Goal: Information Seeking & Learning: Learn about a topic

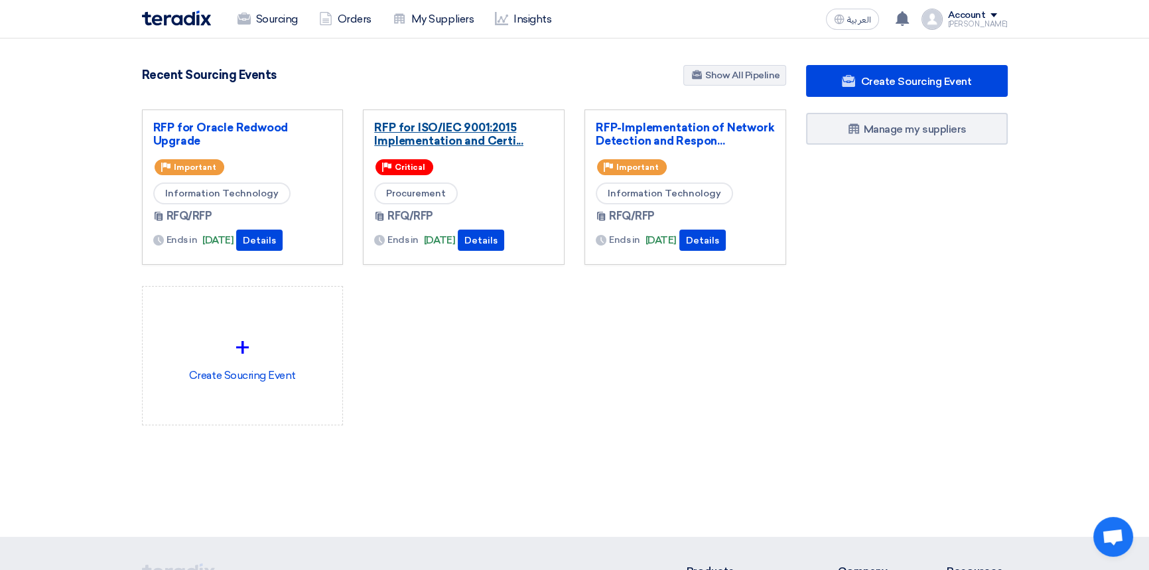
drag, startPoint x: 0, startPoint y: 0, endPoint x: 419, endPoint y: 133, distance: 439.5
click at [419, 133] on link "RFP for ISO/IEC 9001:2015 Implementation and Certi..." at bounding box center [463, 134] width 179 height 27
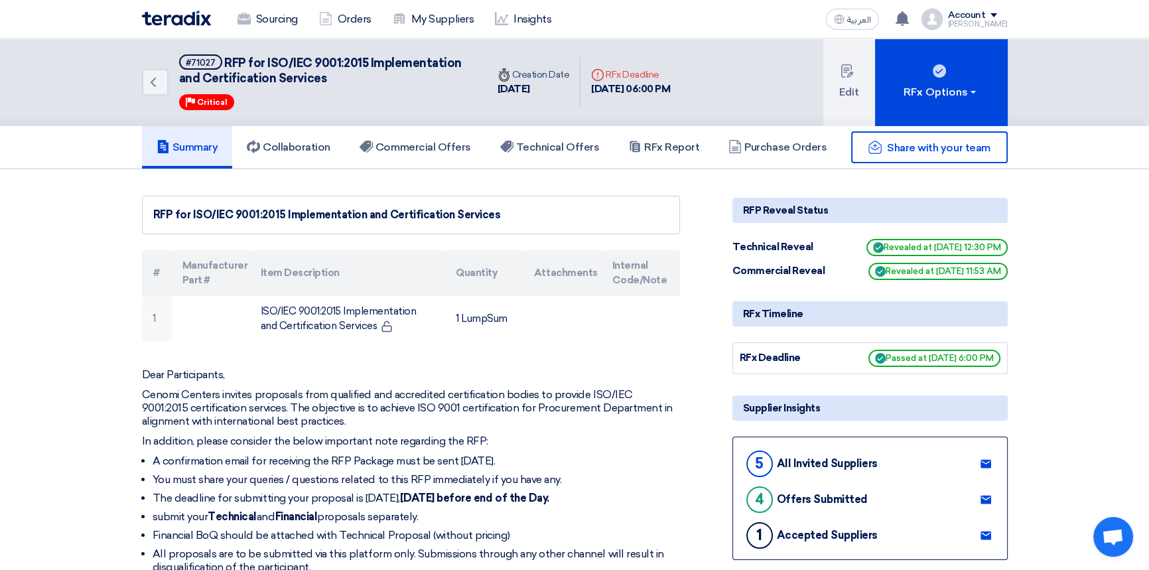
click at [780, 18] on div "Sourcing Orders My Suppliers Insights العربية ع You have a new offer for 'RFP f…" at bounding box center [575, 19] width 886 height 38
click at [660, 151] on h5 "RFx Report" at bounding box center [663, 147] width 71 height 13
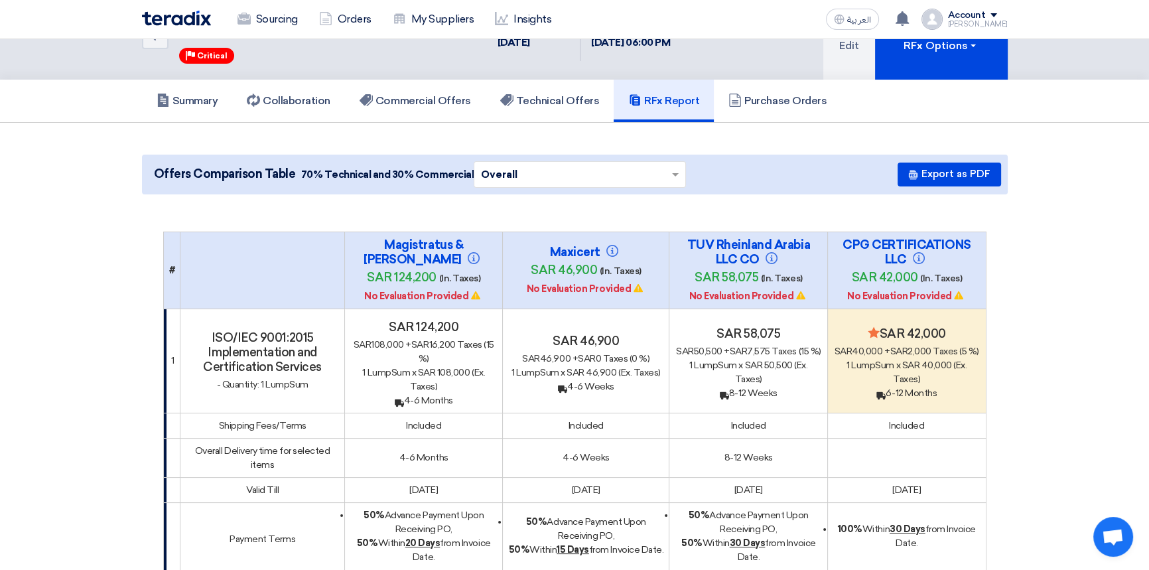
scroll to position [60, 0]
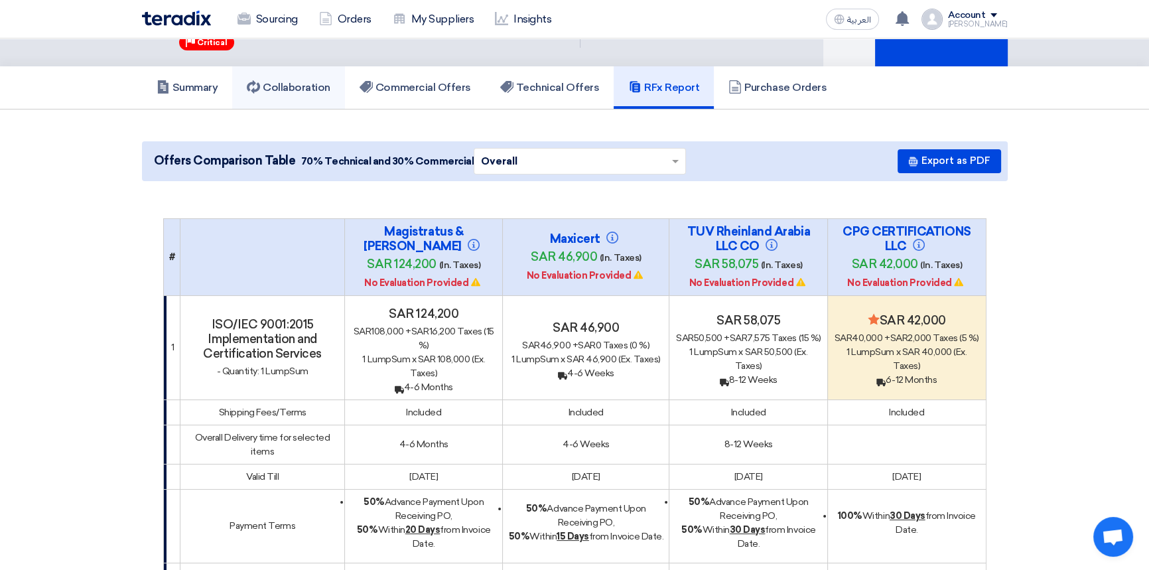
click at [293, 93] on link "Collaboration" at bounding box center [288, 87] width 113 height 42
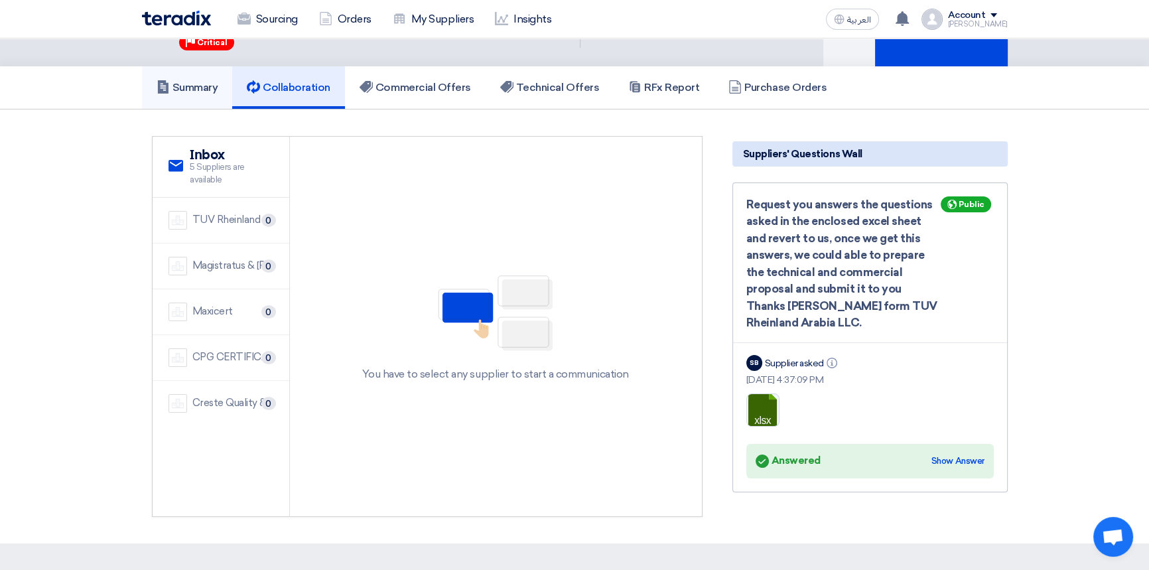
click at [186, 92] on h5 "Summary" at bounding box center [188, 87] width 62 height 13
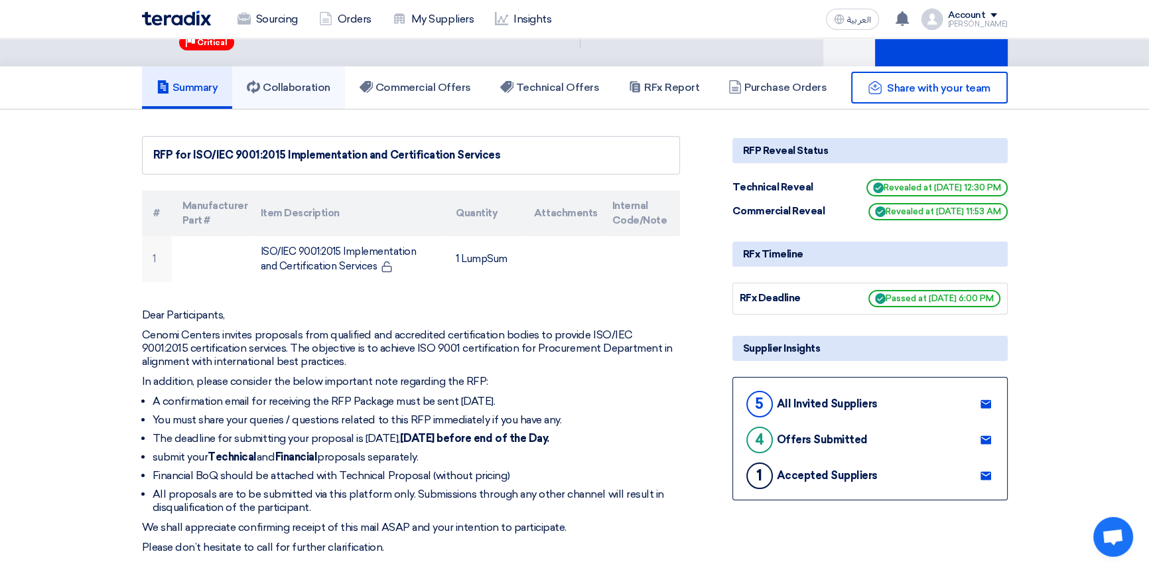
click at [270, 81] on h5 "Collaboration" at bounding box center [289, 87] width 84 height 13
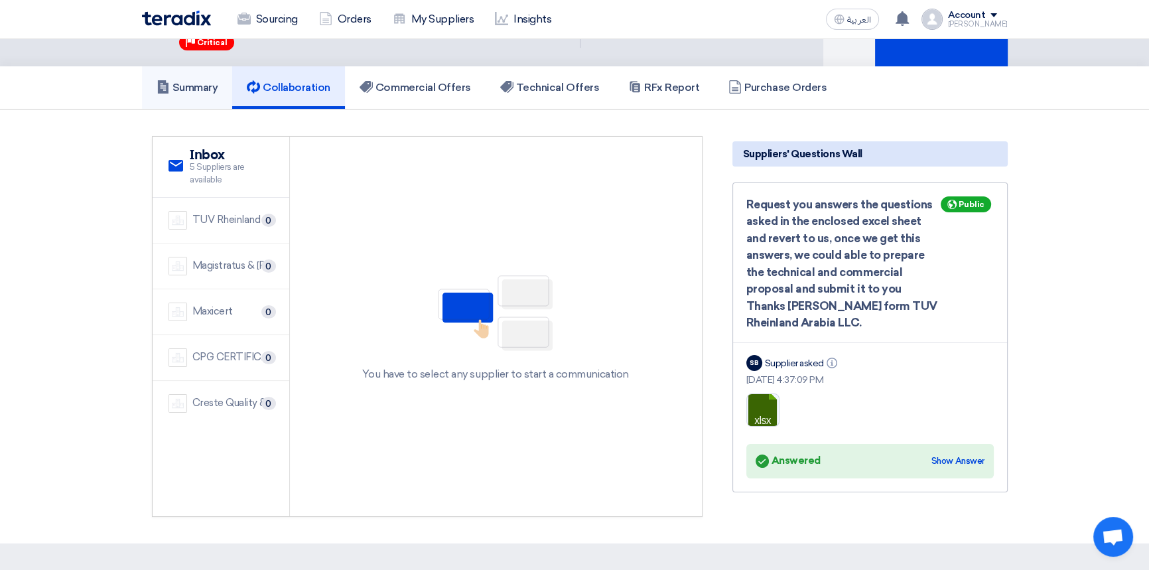
click at [182, 84] on h5 "Summary" at bounding box center [188, 87] width 62 height 13
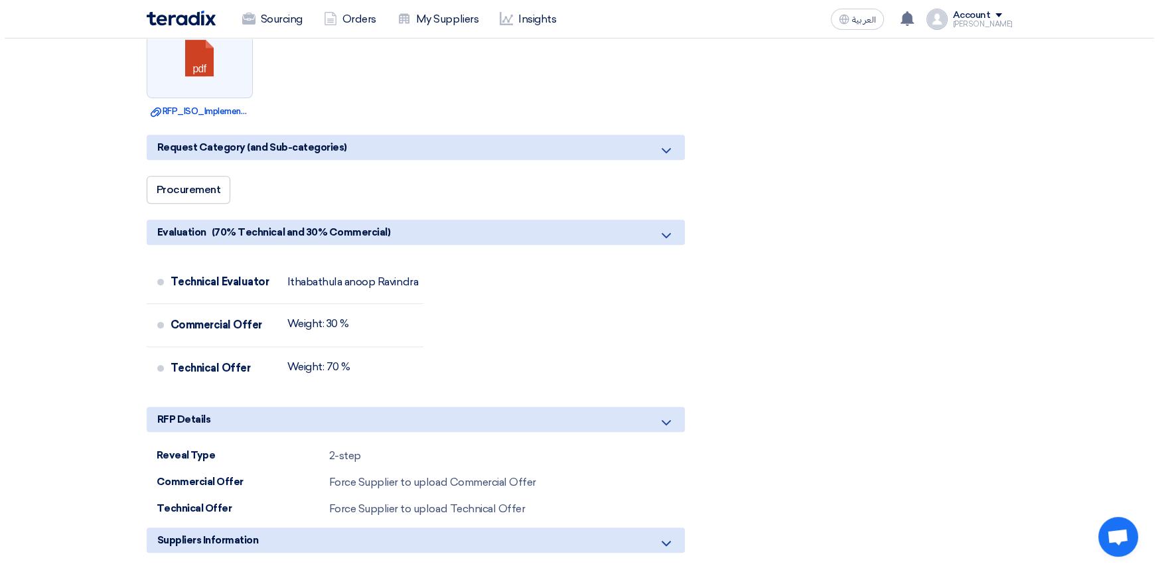
scroll to position [784, 0]
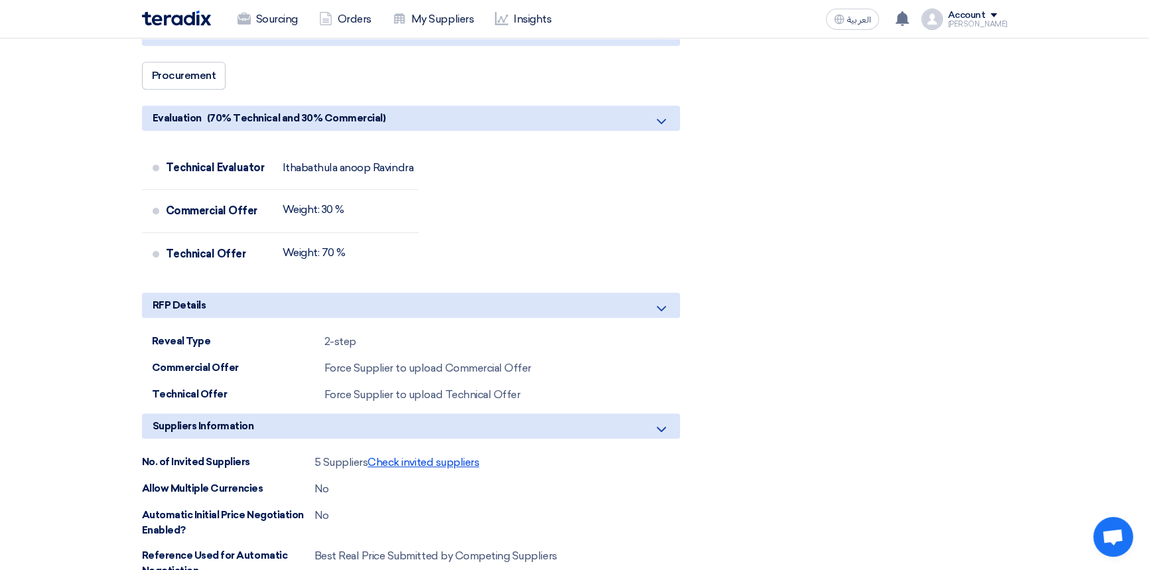
click at [438, 465] on span "Check invited suppliers" at bounding box center [423, 462] width 111 height 13
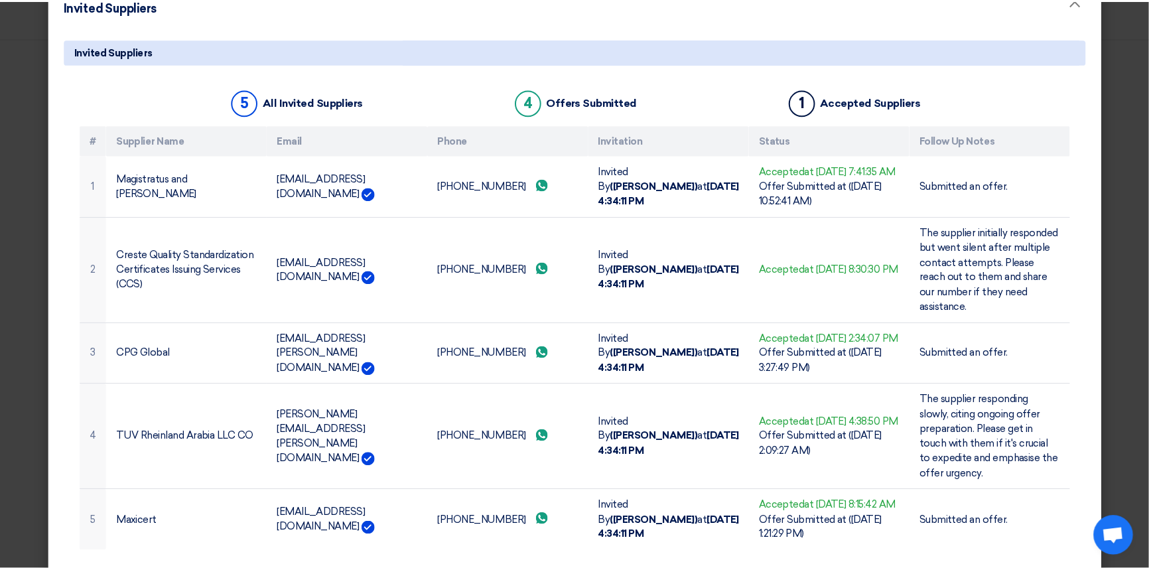
scroll to position [0, 0]
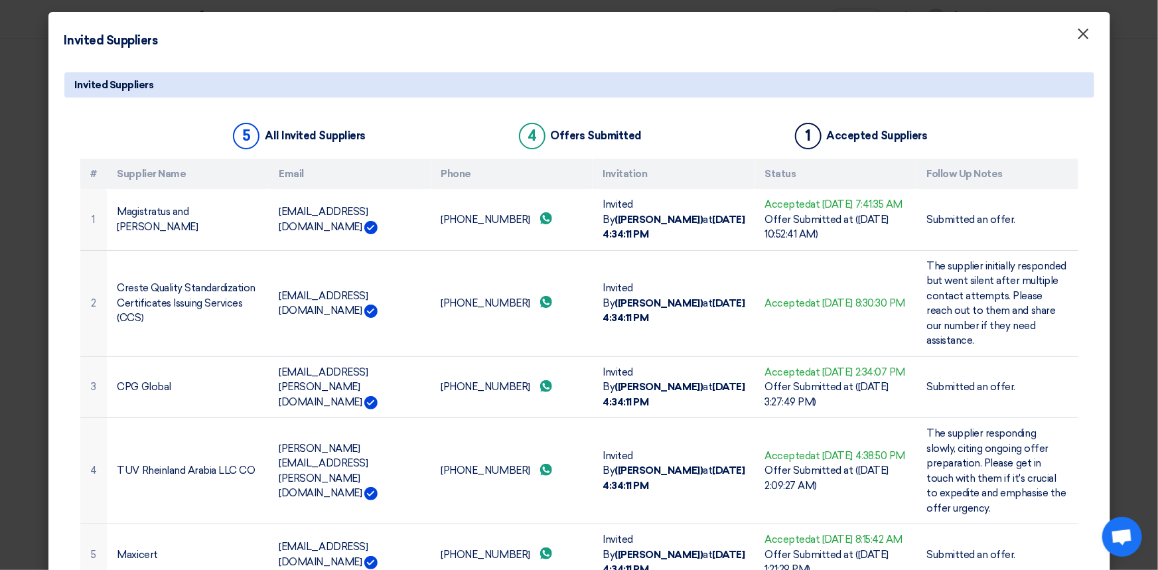
click at [1080, 32] on span "×" at bounding box center [1083, 37] width 13 height 27
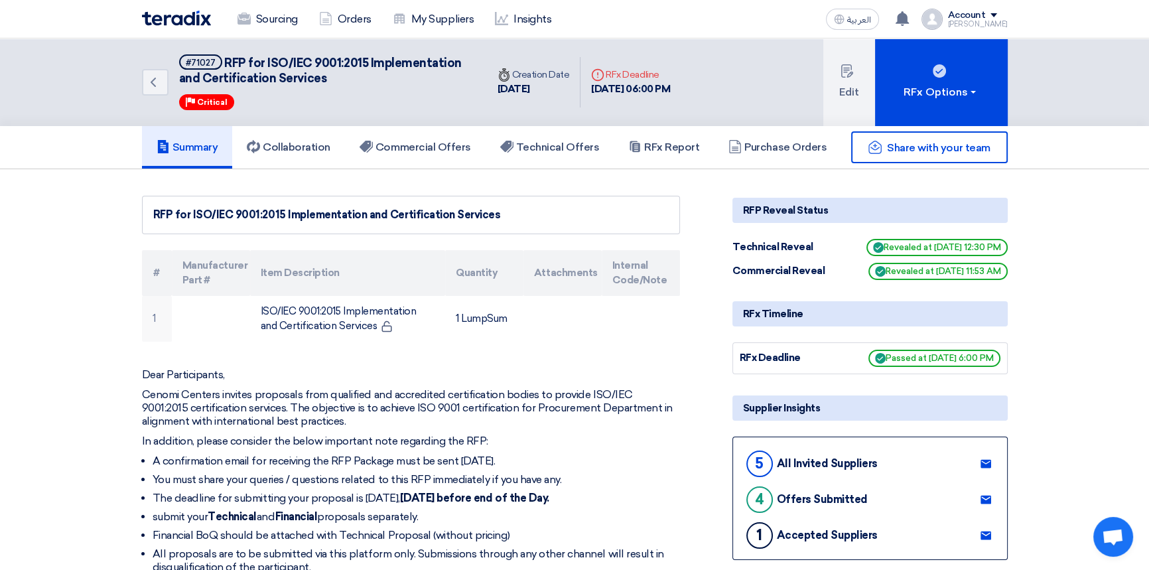
click at [158, 17] on img at bounding box center [176, 18] width 69 height 15
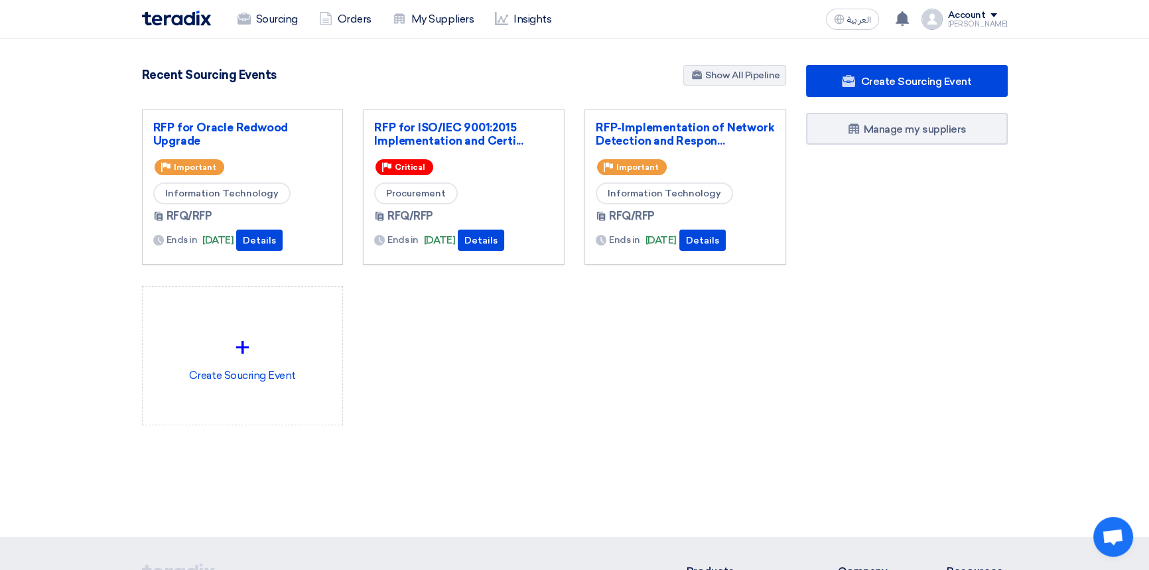
click at [610, 330] on div "RFP for Oracle Redwood Upgrade Priority Important Information Technology RFQ/RF…" at bounding box center [464, 278] width 664 height 337
click at [896, 252] on div "Create Sourcing Event Manage my suppliers" at bounding box center [907, 271] width 222 height 413
click at [755, 28] on div "Sourcing Orders My Suppliers Insights العربية ع You have a new offer for 'RFP f…" at bounding box center [575, 19] width 886 height 38
drag, startPoint x: 491, startPoint y: 74, endPoint x: 540, endPoint y: 66, distance: 49.8
click at [491, 74] on div "Recent Sourcing Events Show All Pipeline" at bounding box center [464, 76] width 644 height 23
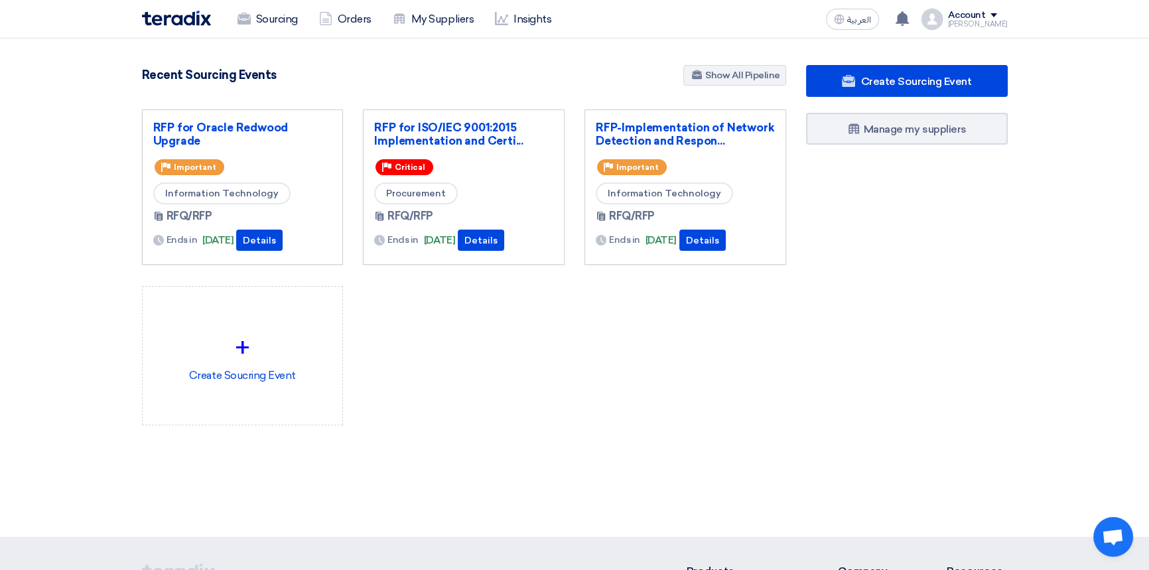
click at [782, 29] on div "Sourcing Orders My Suppliers Insights العربية ع You have a new offer for 'RFP f…" at bounding box center [575, 19] width 886 height 38
click at [513, 388] on div "RFP for Oracle Redwood Upgrade Priority Important Information Technology RFQ/RF…" at bounding box center [464, 278] width 664 height 337
click at [765, 28] on div "Sourcing Orders My Suppliers Insights العربية ع You have a new offer for 'RFP f…" at bounding box center [575, 19] width 886 height 38
drag, startPoint x: 159, startPoint y: 19, endPoint x: 179, endPoint y: 30, distance: 23.5
click at [159, 19] on img at bounding box center [176, 18] width 69 height 15
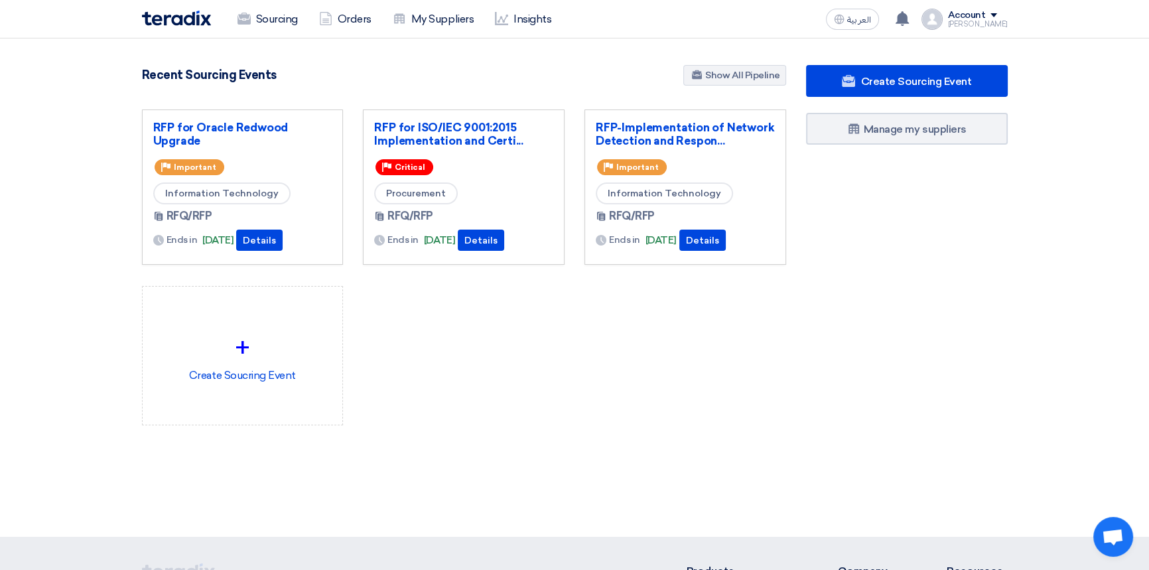
click at [190, 16] on img at bounding box center [176, 18] width 69 height 15
click at [265, 13] on link "Sourcing" at bounding box center [268, 19] width 82 height 29
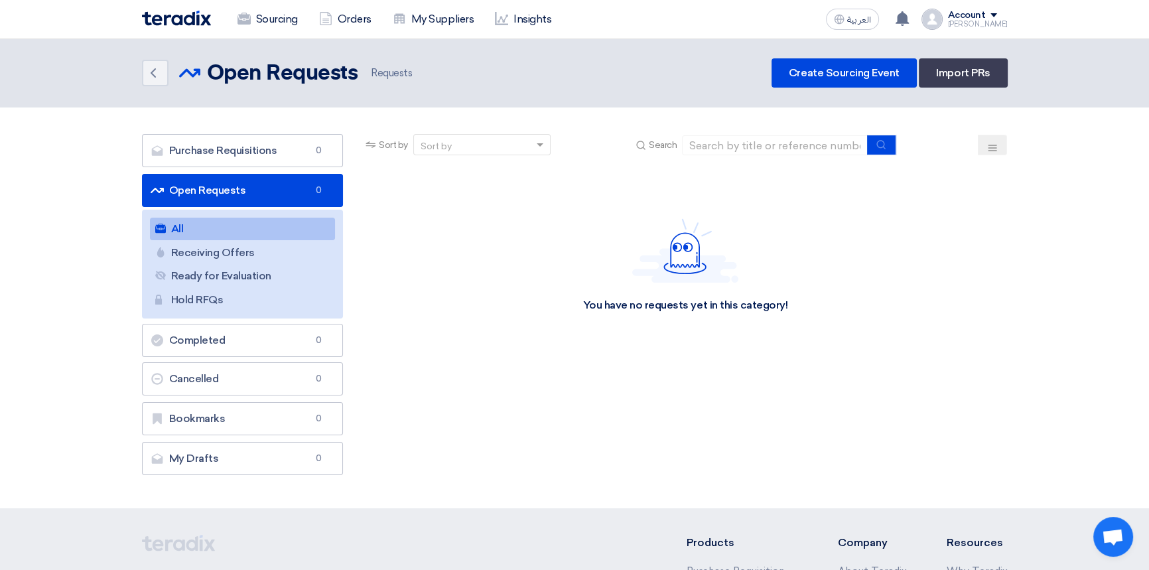
click at [175, 19] on img at bounding box center [176, 18] width 69 height 15
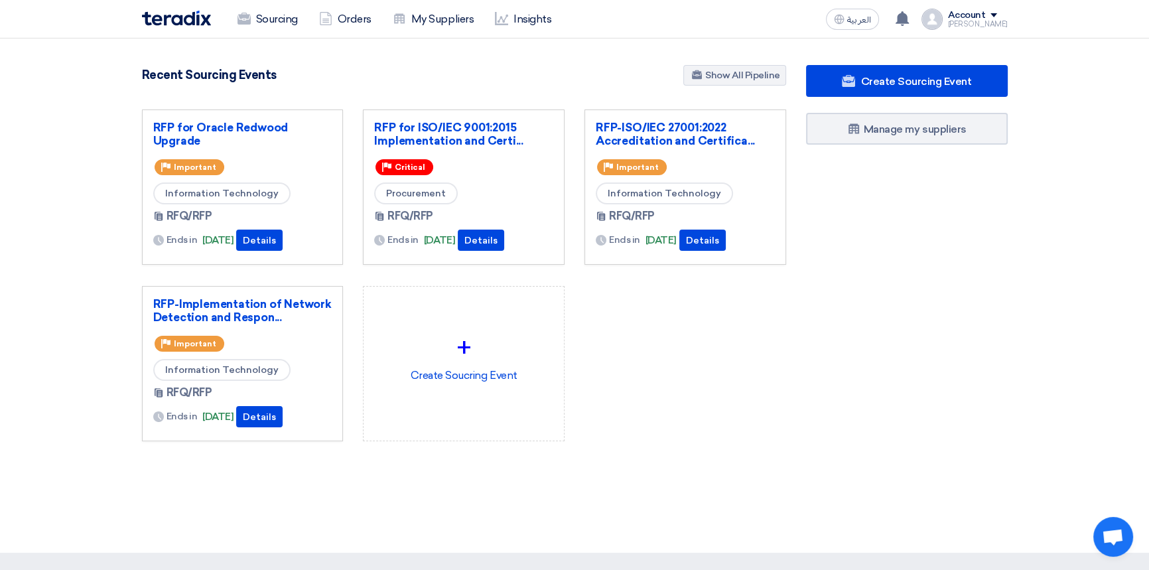
click at [759, 403] on div "RFP for Oracle Redwood Upgrade Priority Important Information Technology RFQ/RF…" at bounding box center [464, 286] width 664 height 353
click at [665, 137] on link "RFP-ISO/IEC 27001:2022 Accreditation and Certifica..." at bounding box center [685, 134] width 179 height 27
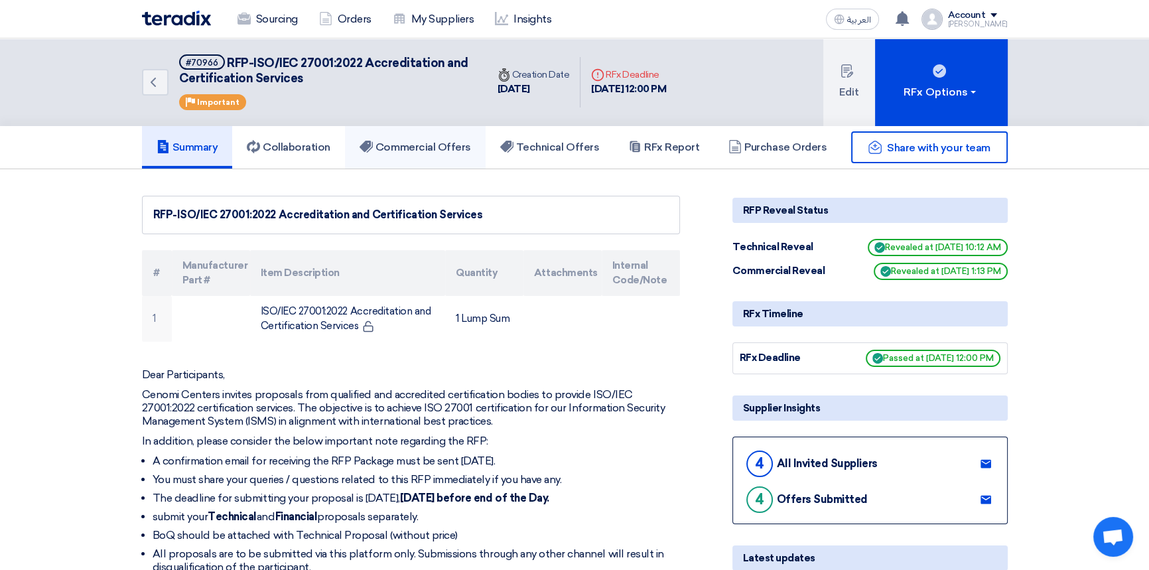
click at [451, 145] on h5 "Commercial Offers" at bounding box center [415, 147] width 111 height 13
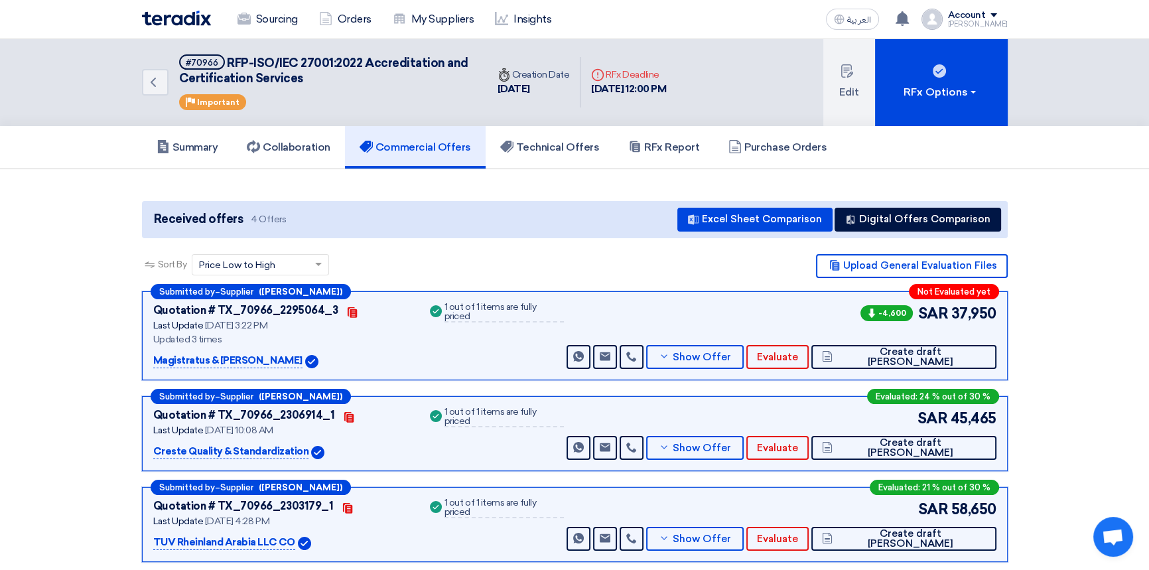
click at [1106, 321] on section "Received offers 4 Offers Excel Sheet Comparison Digital Offers Comparison Sort …" at bounding box center [574, 434] width 1149 height 531
click at [731, 360] on span "Show Offer" at bounding box center [702, 357] width 58 height 10
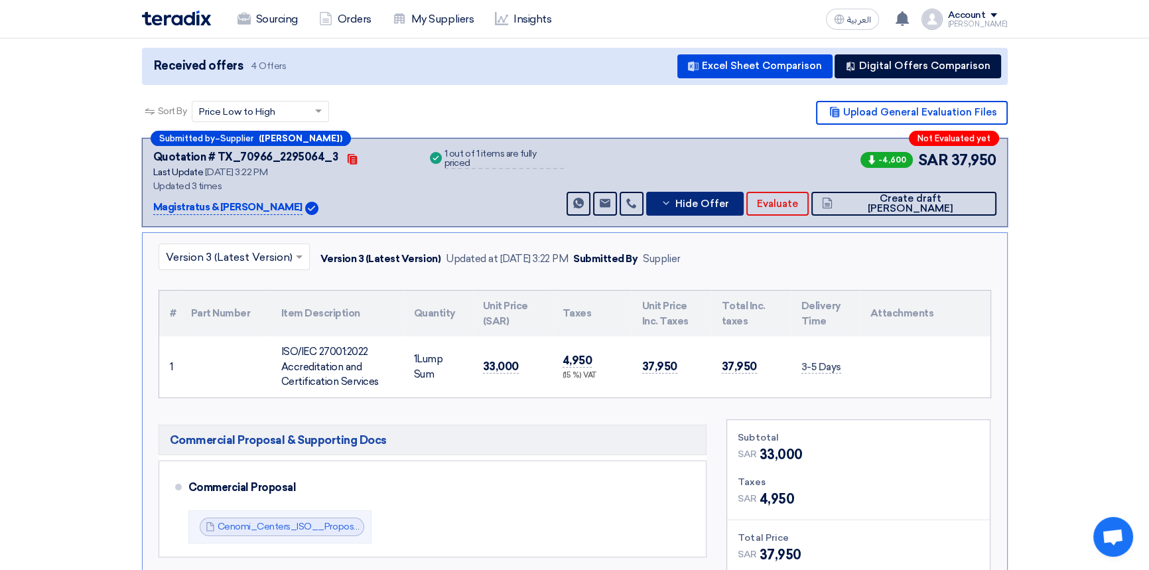
scroll to position [181, 0]
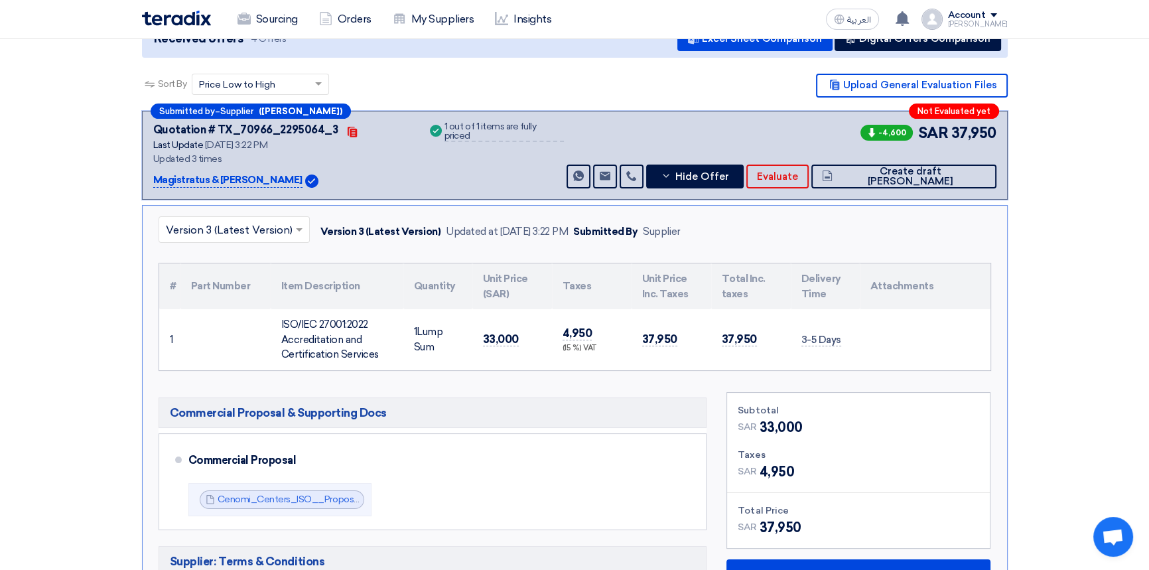
click at [212, 232] on input "text" at bounding box center [227, 231] width 123 height 22
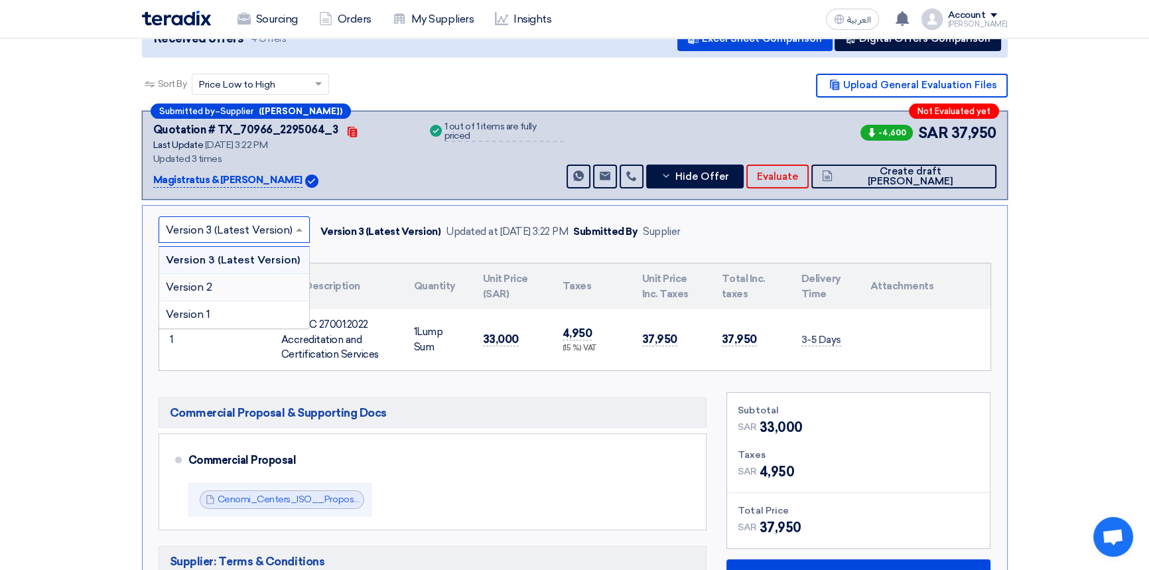
click at [210, 285] on span "Version 2" at bounding box center [189, 287] width 46 height 13
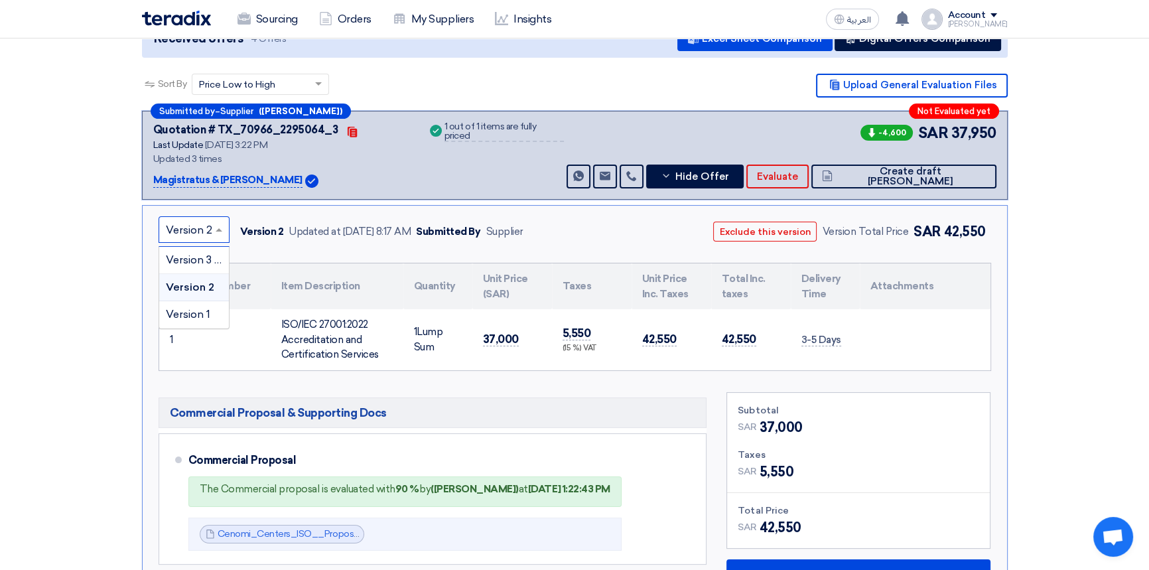
click at [202, 227] on input "text" at bounding box center [187, 231] width 43 height 22
click at [197, 259] on span "Version 3 (Latest Version)" at bounding box center [229, 260] width 127 height 13
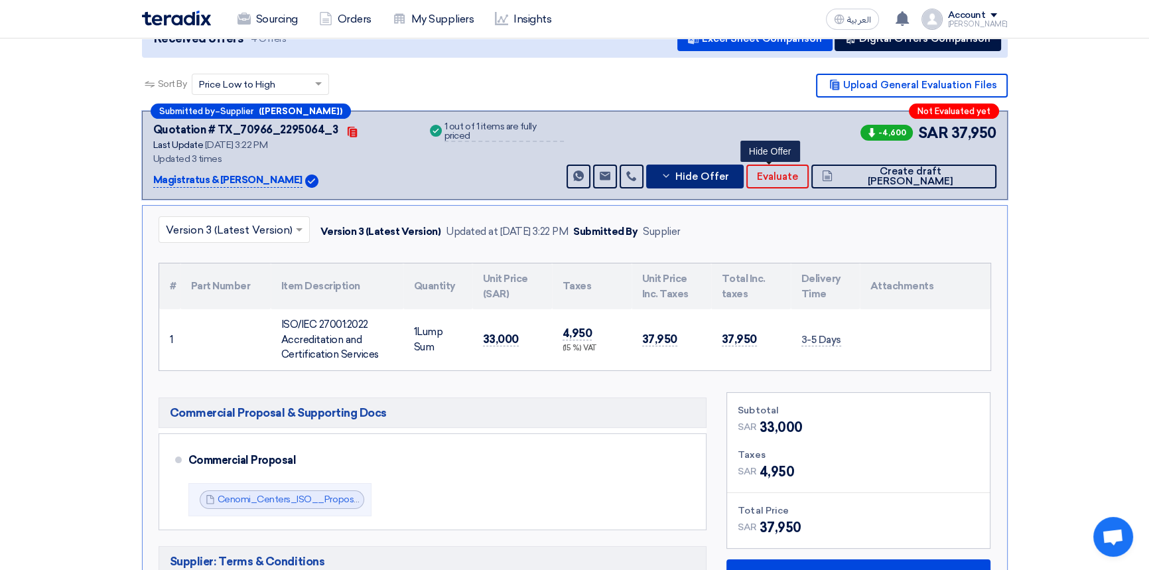
click at [729, 177] on span "Hide Offer" at bounding box center [702, 177] width 54 height 10
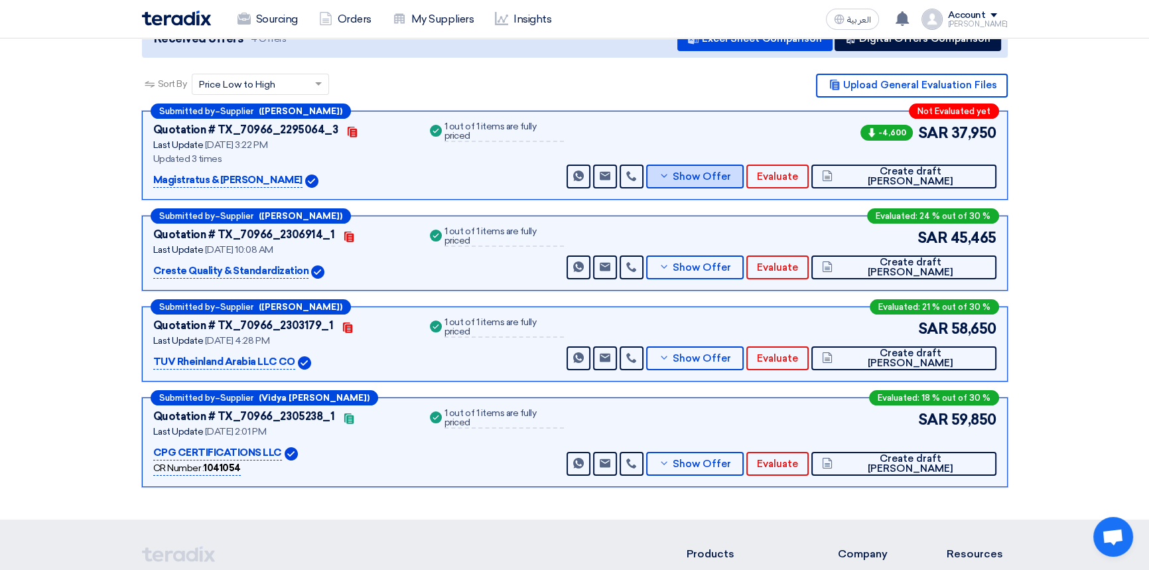
scroll to position [120, 0]
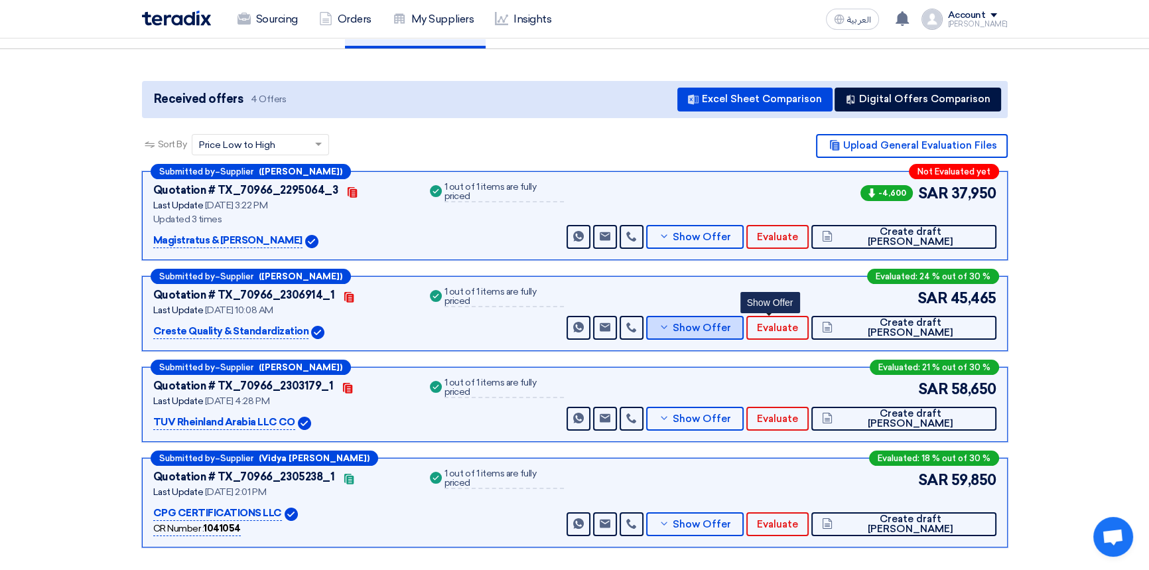
click at [731, 331] on span "Show Offer" at bounding box center [702, 328] width 58 height 10
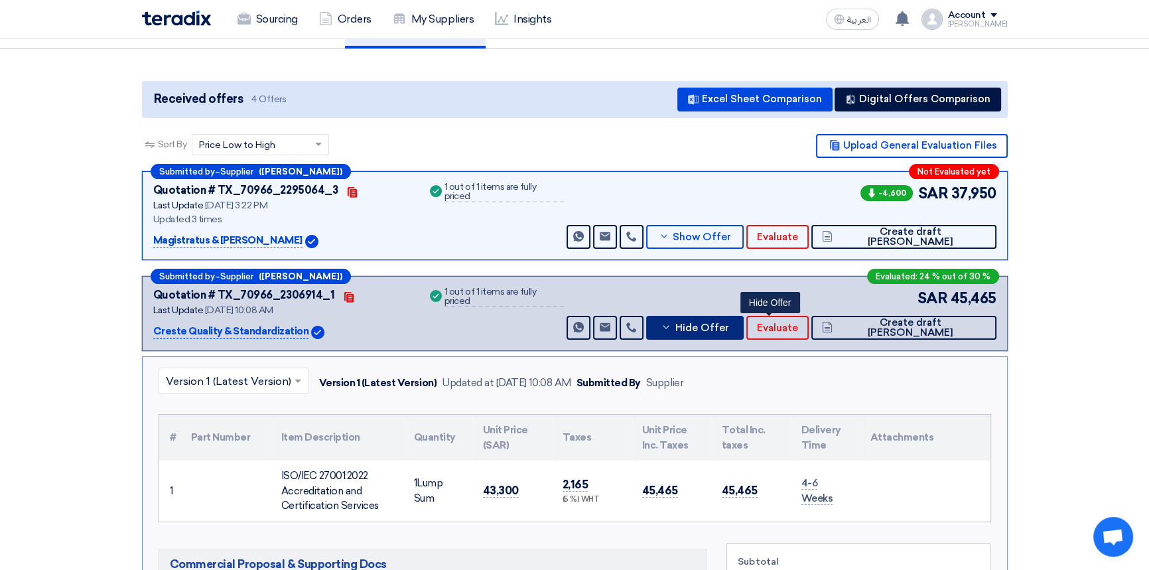
click at [729, 331] on span "Hide Offer" at bounding box center [702, 328] width 54 height 10
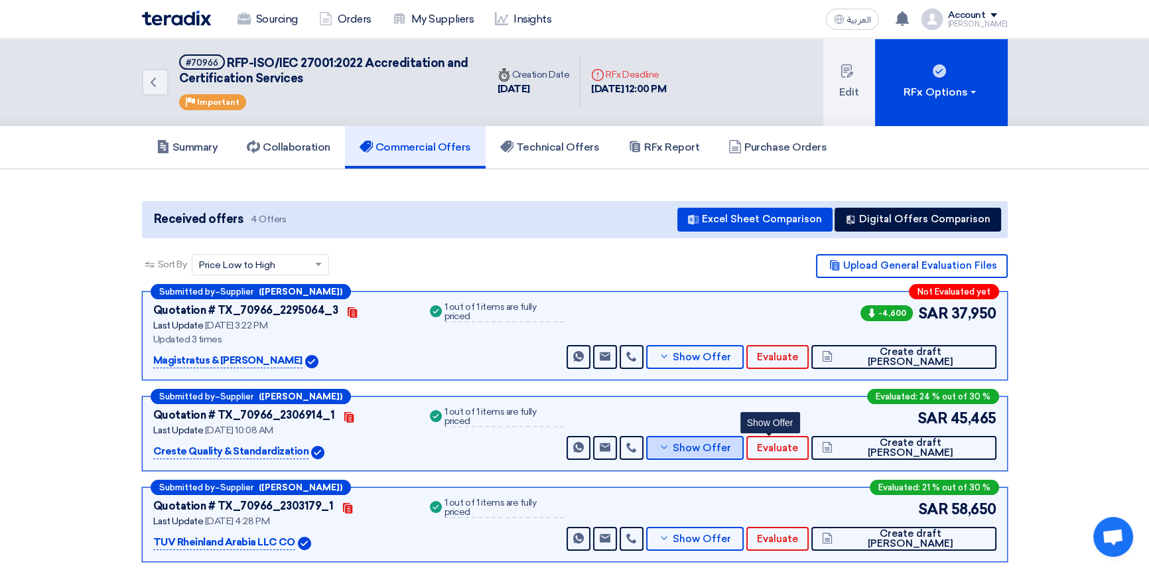
scroll to position [0, 0]
click at [1081, 326] on section "Received offers 4 Offers Excel Sheet Comparison Digital Offers Comparison Sort …" at bounding box center [574, 434] width 1149 height 531
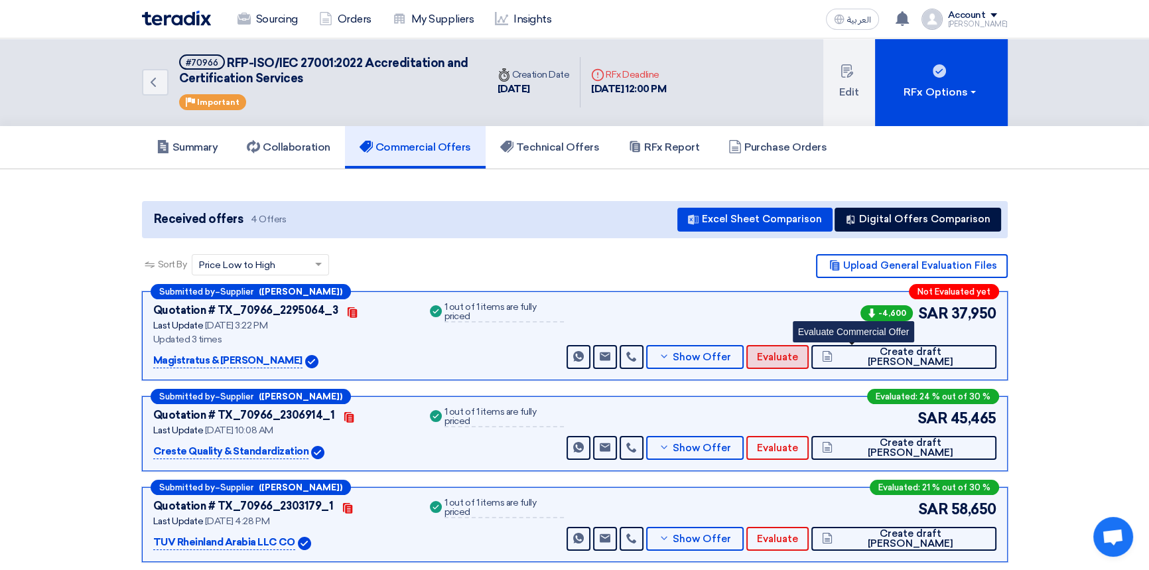
click at [798, 356] on span "Evaluate" at bounding box center [777, 357] width 41 height 10
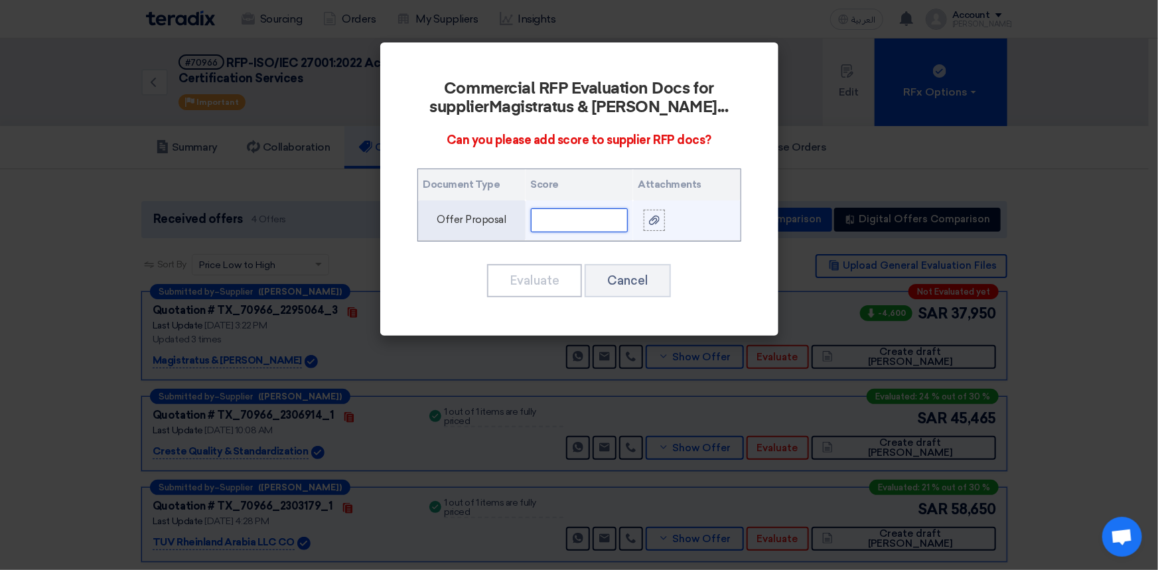
click at [579, 226] on input "text" at bounding box center [579, 220] width 97 height 24
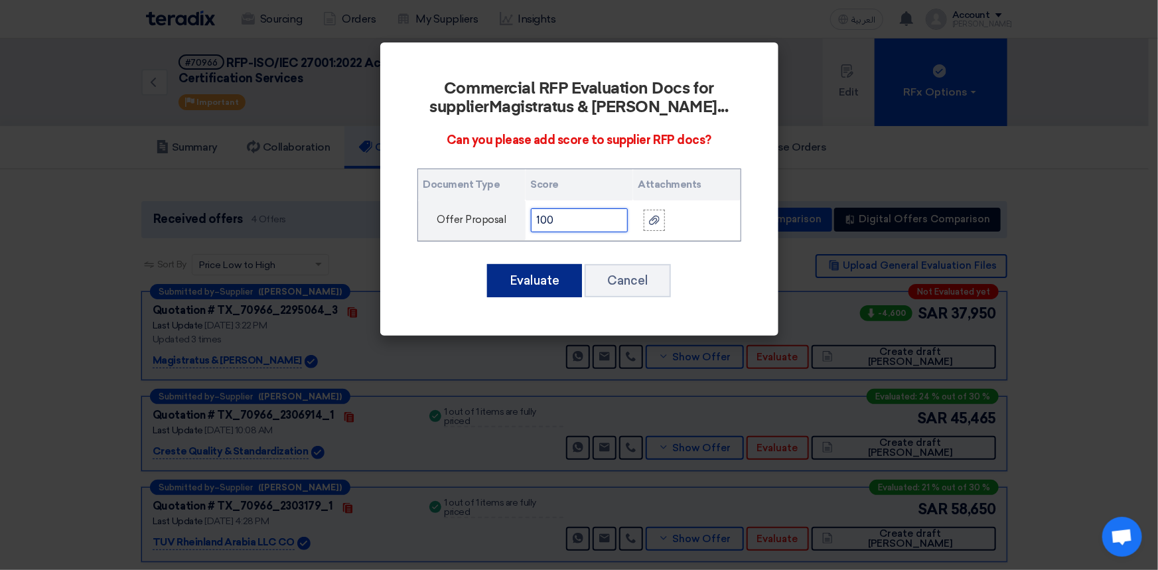
type input "100"
click at [529, 288] on button "Evaluate" at bounding box center [534, 280] width 95 height 33
click at [547, 283] on button "Evaluate" at bounding box center [534, 280] width 95 height 33
click at [538, 278] on button "Evaluate" at bounding box center [534, 280] width 95 height 33
click at [583, 54] on div "Commercial RFP Evaluation Docs for supplier Magistratus & [PERSON_NAME] ... Can…" at bounding box center [579, 188] width 398 height 293
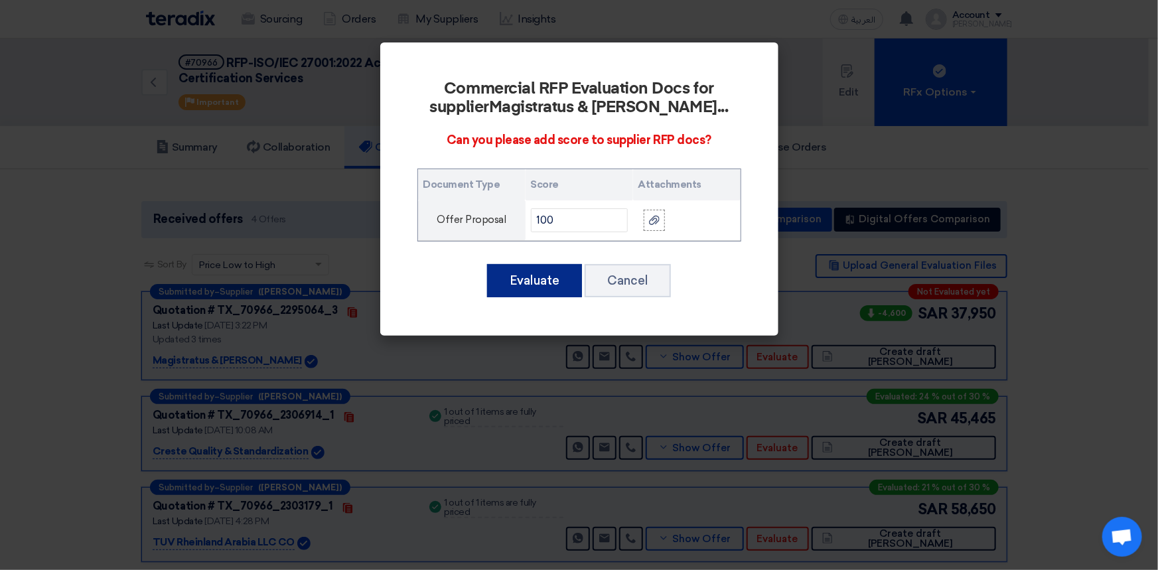
click at [551, 277] on button "Evaluate" at bounding box center [534, 280] width 95 height 33
click at [642, 281] on button "Cancel" at bounding box center [628, 280] width 86 height 33
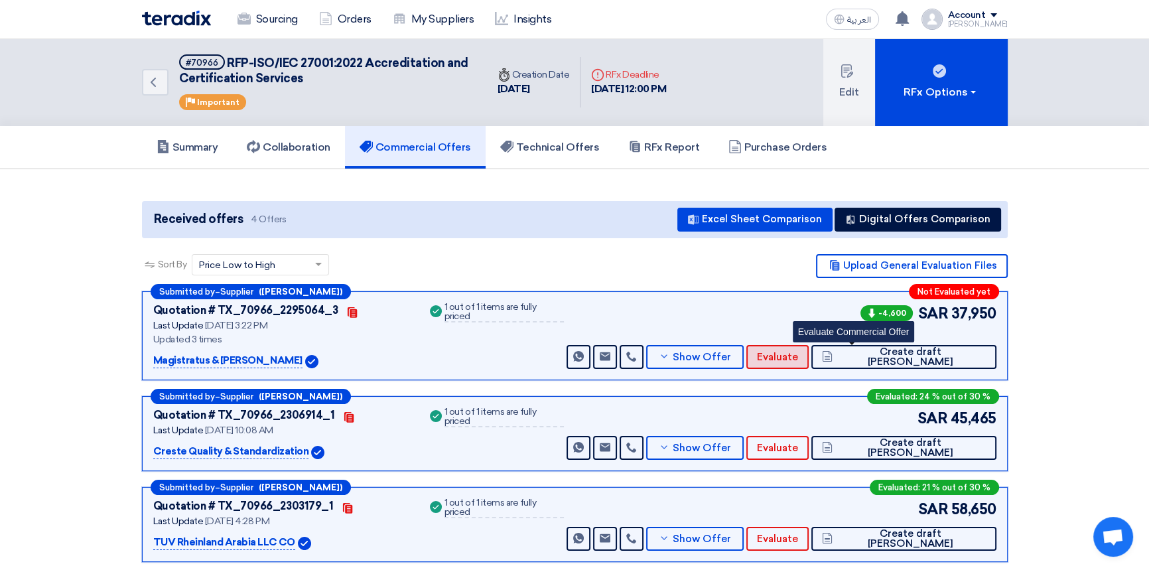
click at [798, 358] on span "Evaluate" at bounding box center [777, 357] width 41 height 10
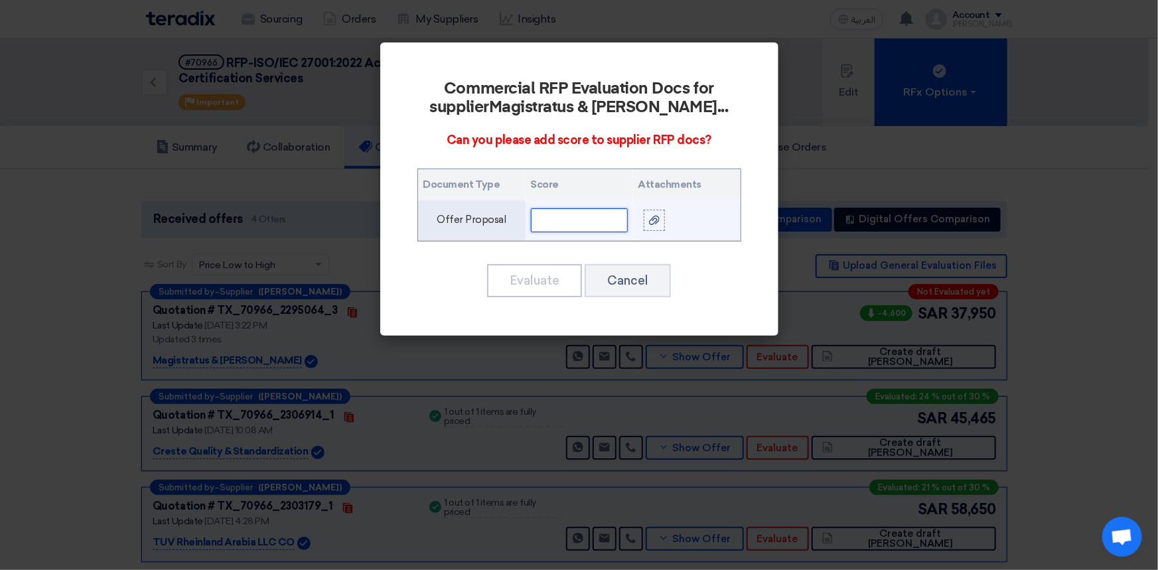
click at [599, 227] on input "text" at bounding box center [579, 220] width 97 height 24
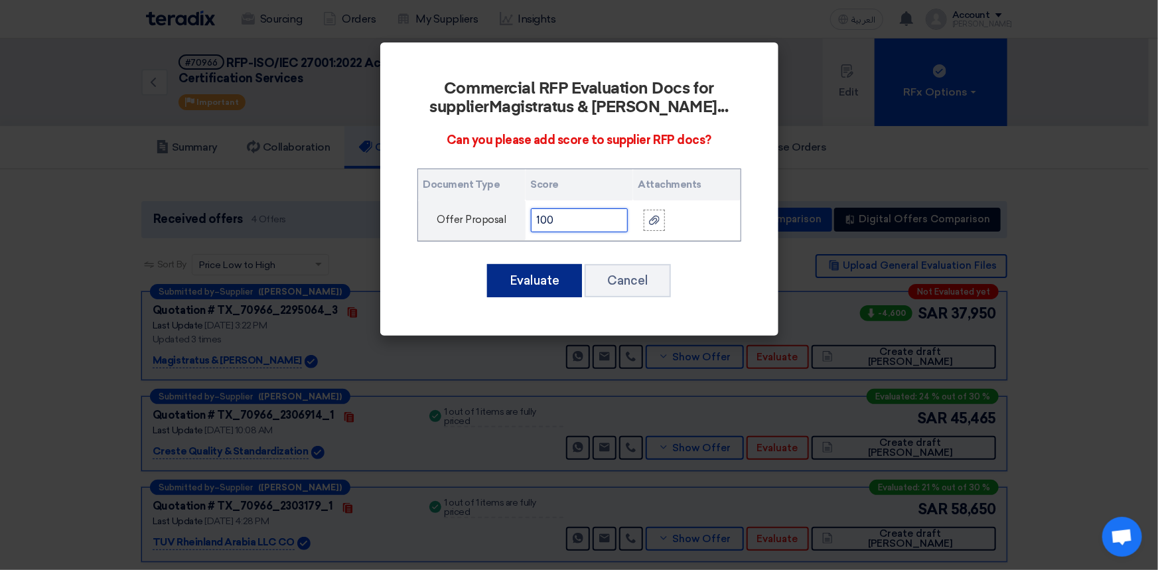
type input "100"
click at [534, 274] on button "Evaluate" at bounding box center [534, 280] width 95 height 33
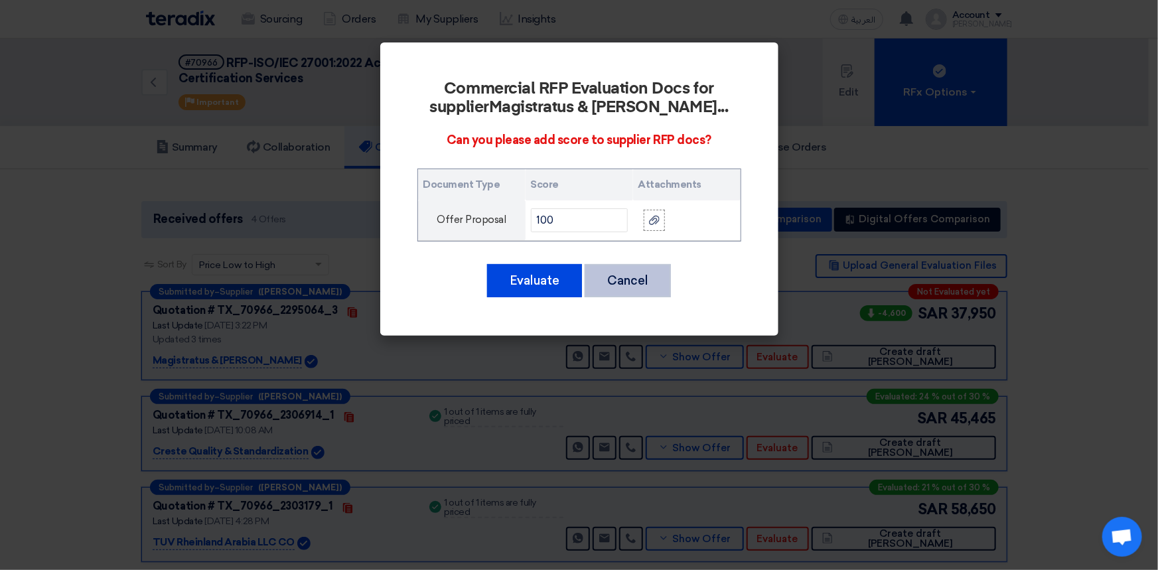
click at [635, 287] on button "Cancel" at bounding box center [628, 280] width 86 height 33
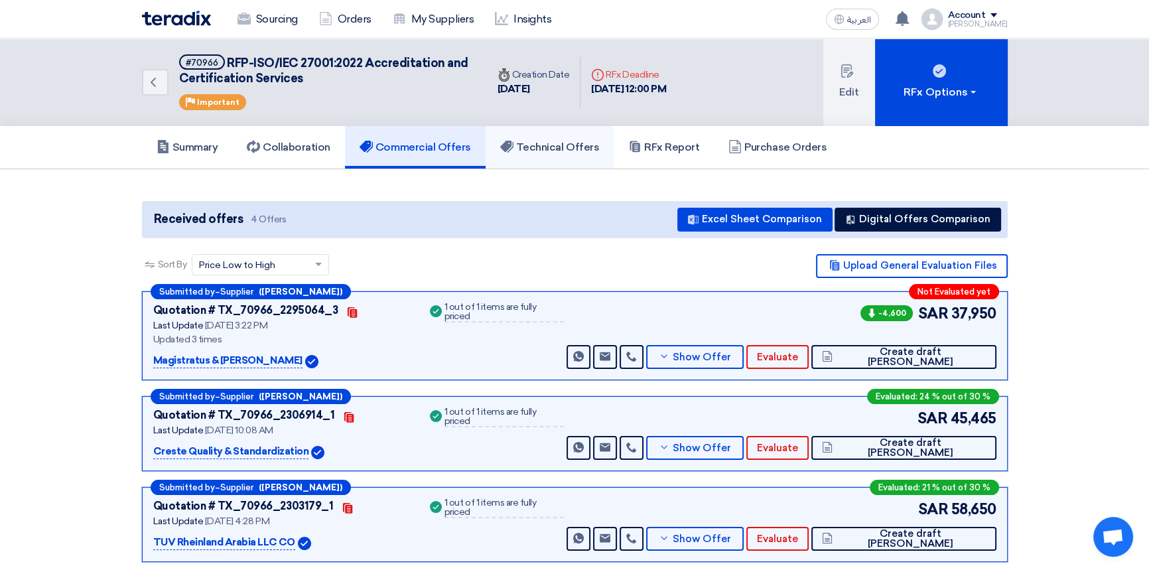
click at [548, 145] on h5 "Technical Offers" at bounding box center [549, 147] width 99 height 13
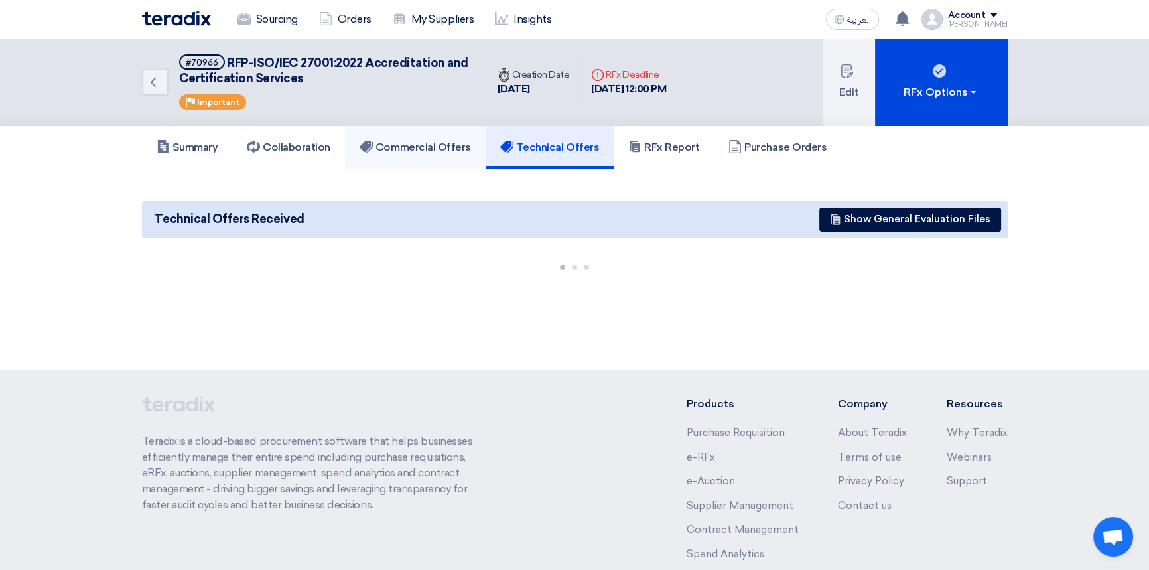
click at [411, 145] on h5 "Commercial Offers" at bounding box center [415, 147] width 111 height 13
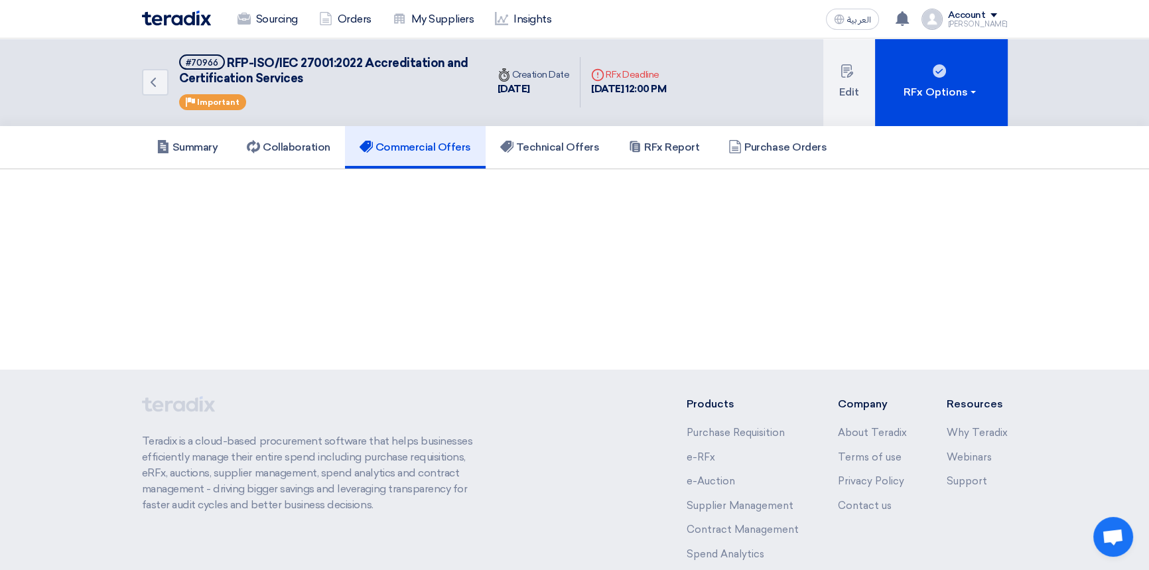
click at [175, 22] on img at bounding box center [176, 18] width 69 height 15
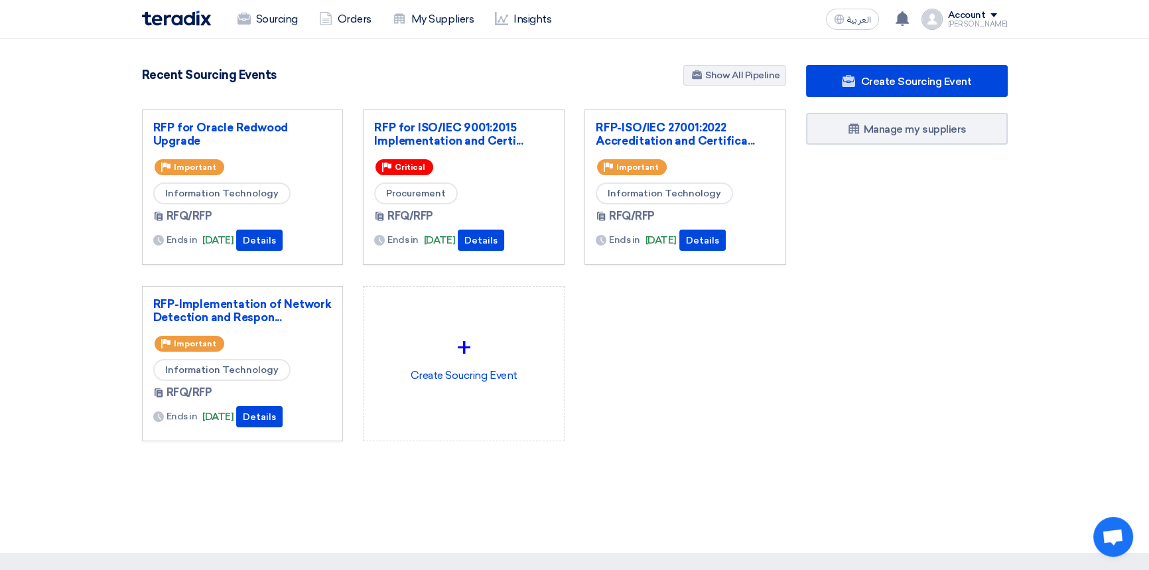
click at [636, 411] on div "RFP for Oracle Redwood Upgrade Priority Important Information Technology RFQ/RF…" at bounding box center [464, 286] width 664 height 353
click at [690, 136] on link "RFP-ISO/IEC 27001:2022 Accreditation and Certifica..." at bounding box center [685, 134] width 179 height 27
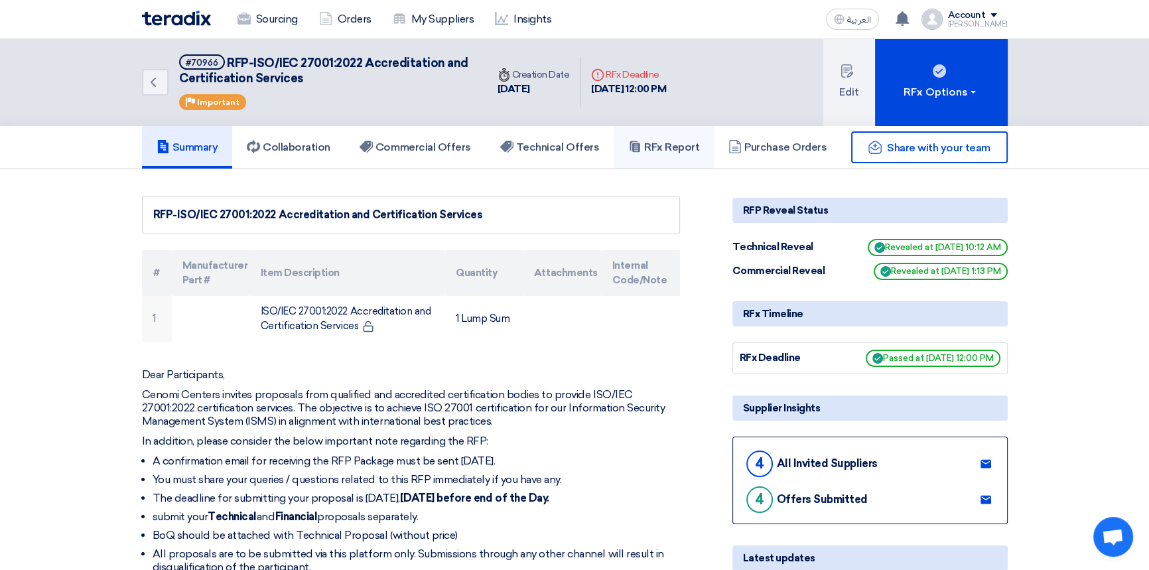
click at [679, 151] on h5 "RFx Report" at bounding box center [663, 147] width 71 height 13
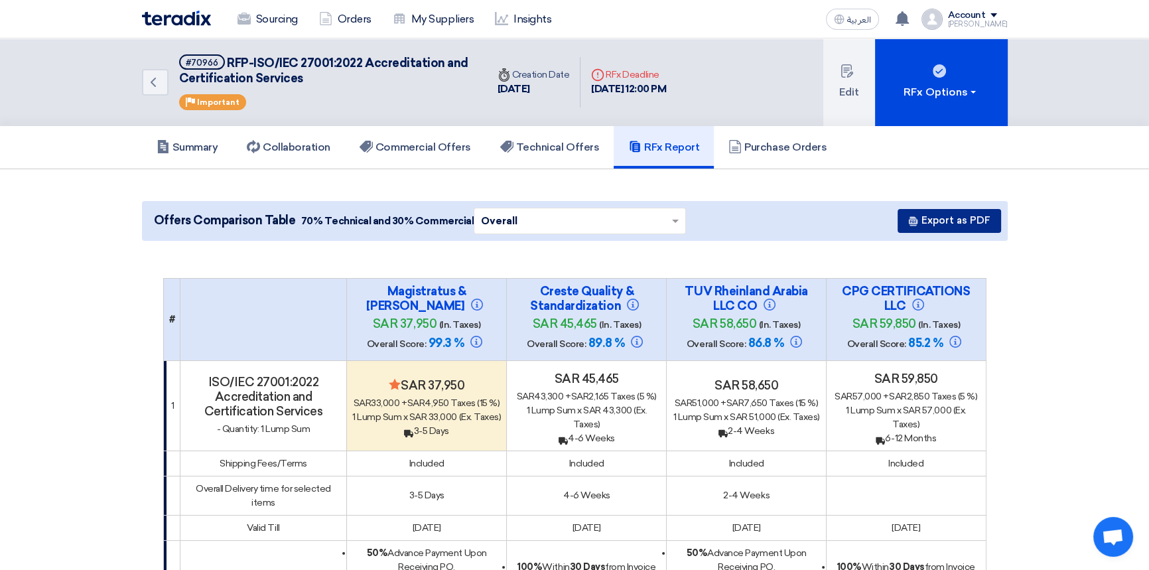
click at [939, 220] on button "Export as PDF" at bounding box center [950, 221] width 104 height 24
drag, startPoint x: 726, startPoint y: 258, endPoint x: 736, endPoint y: 261, distance: 10.3
click at [183, 145] on h5 "Summary" at bounding box center [188, 147] width 62 height 13
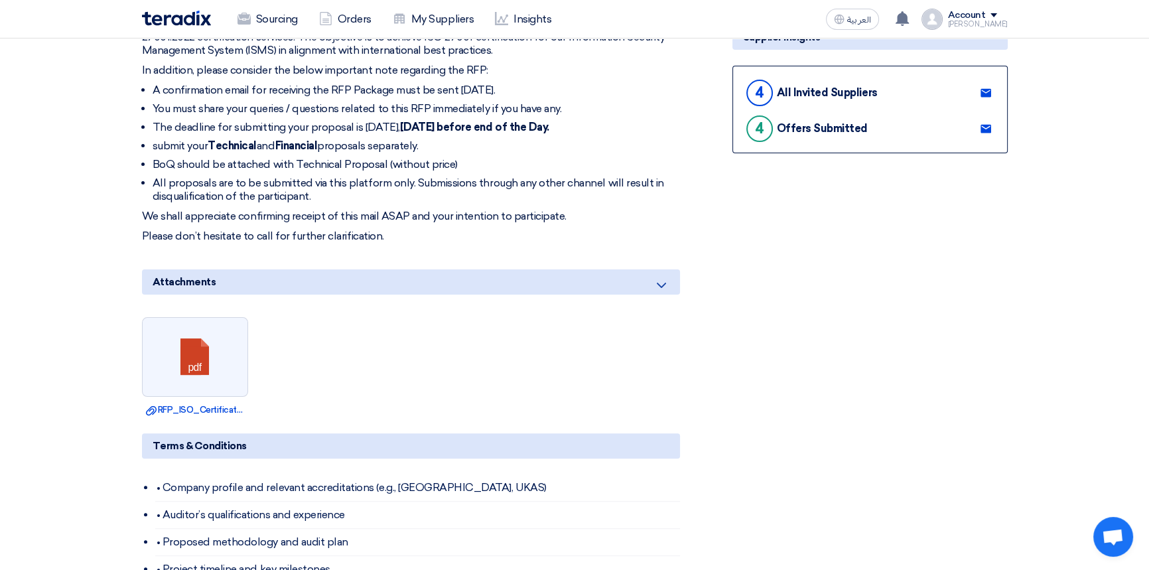
scroll to position [422, 0]
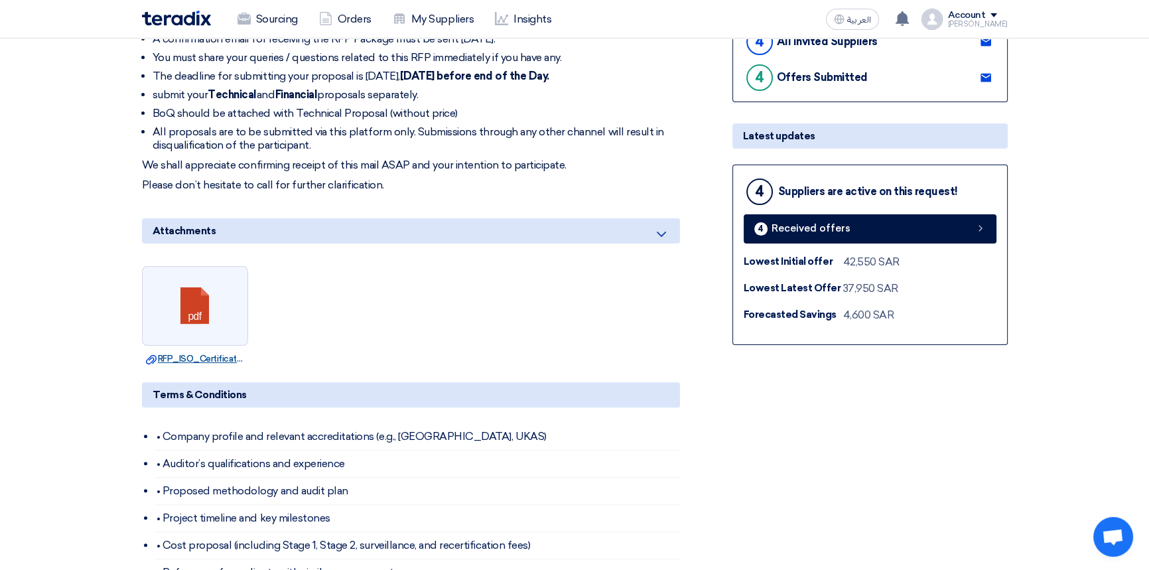
click at [222, 359] on link "Download file RFP_ISO_Certification_requirement.pdf" at bounding box center [195, 358] width 98 height 13
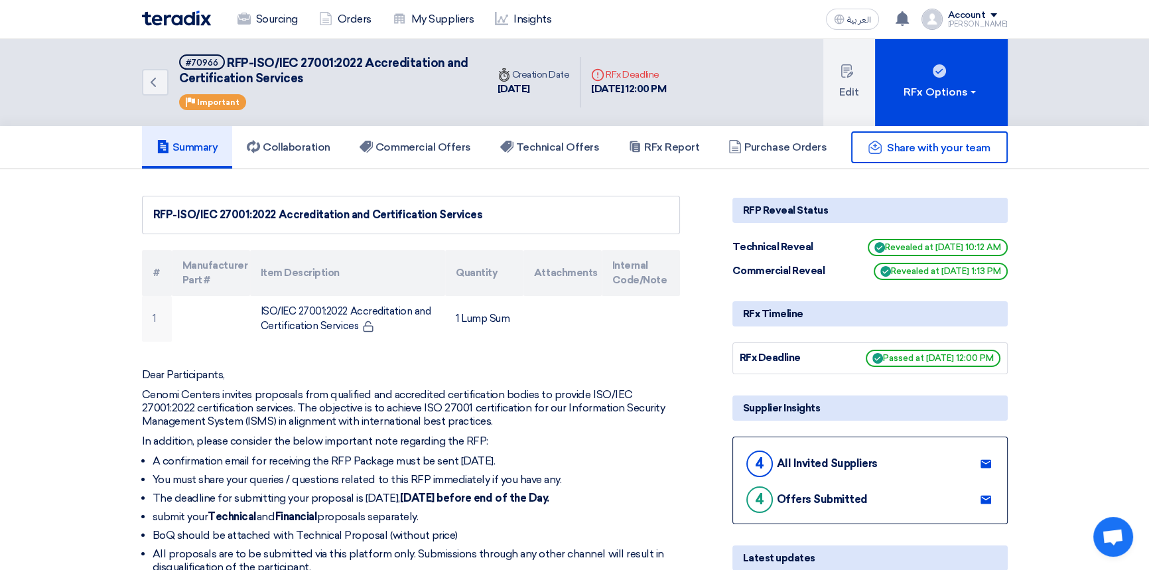
drag, startPoint x: 607, startPoint y: 184, endPoint x: 439, endPoint y: 184, distance: 168.6
click at [560, 147] on h5 "Technical Offers" at bounding box center [549, 147] width 99 height 13
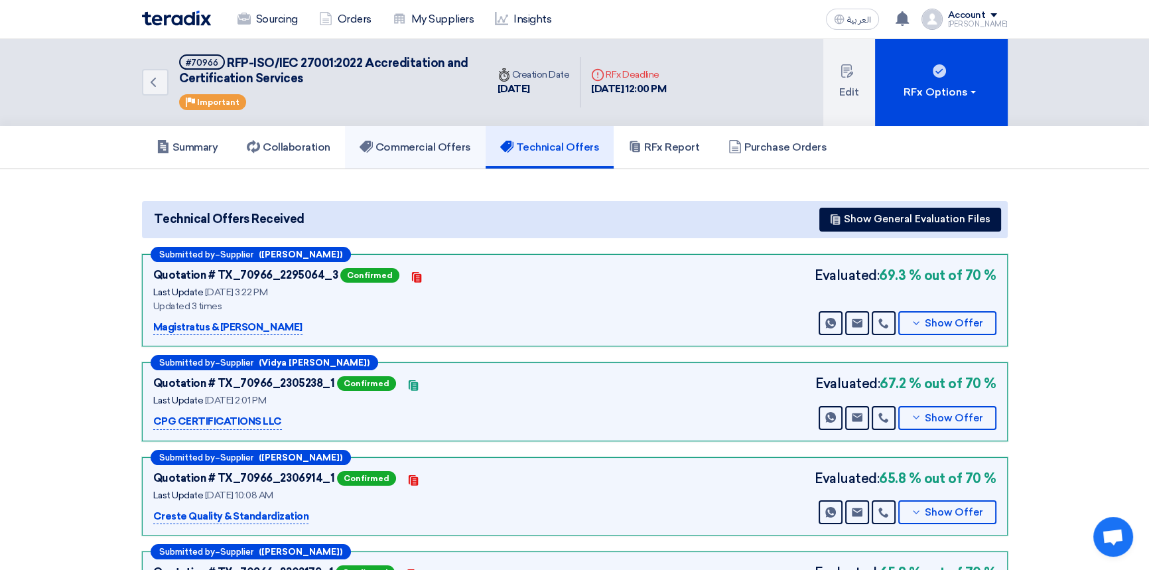
click at [431, 141] on h5 "Commercial Offers" at bounding box center [415, 147] width 111 height 13
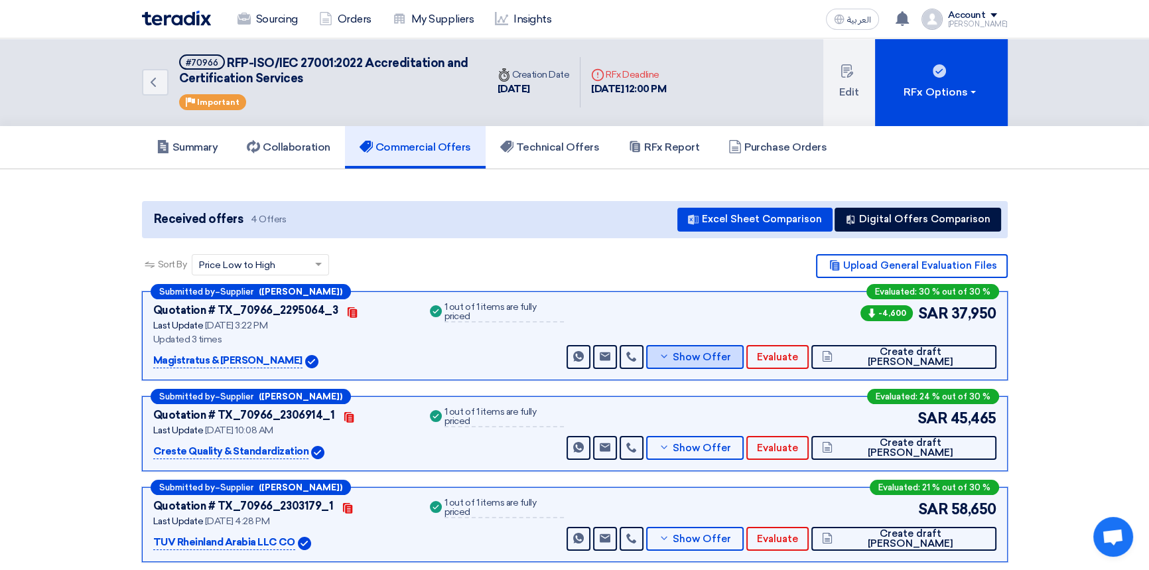
click at [731, 354] on span "Show Offer" at bounding box center [702, 357] width 58 height 10
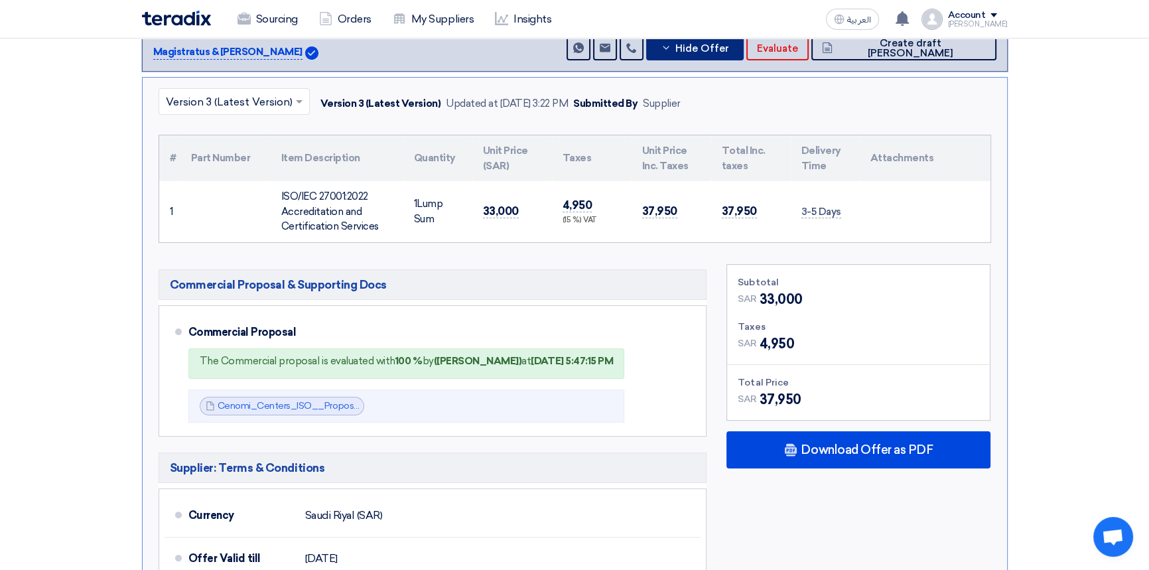
scroll to position [362, 0]
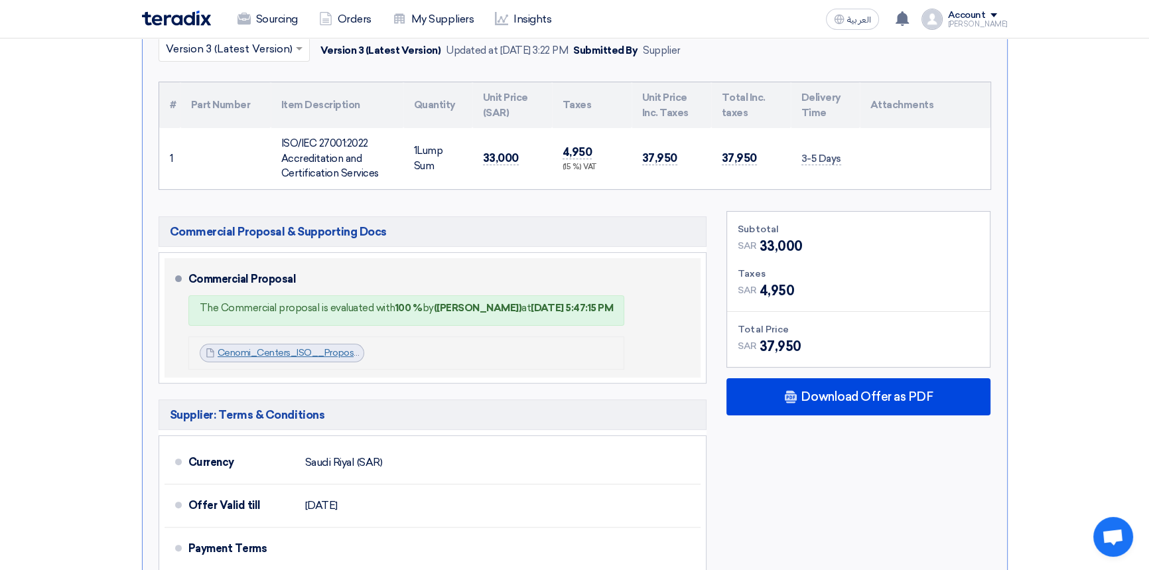
click at [295, 349] on link "Cenomi_Centers_ISO__Proposal_R_1756297315963.pdf" at bounding box center [339, 352] width 242 height 11
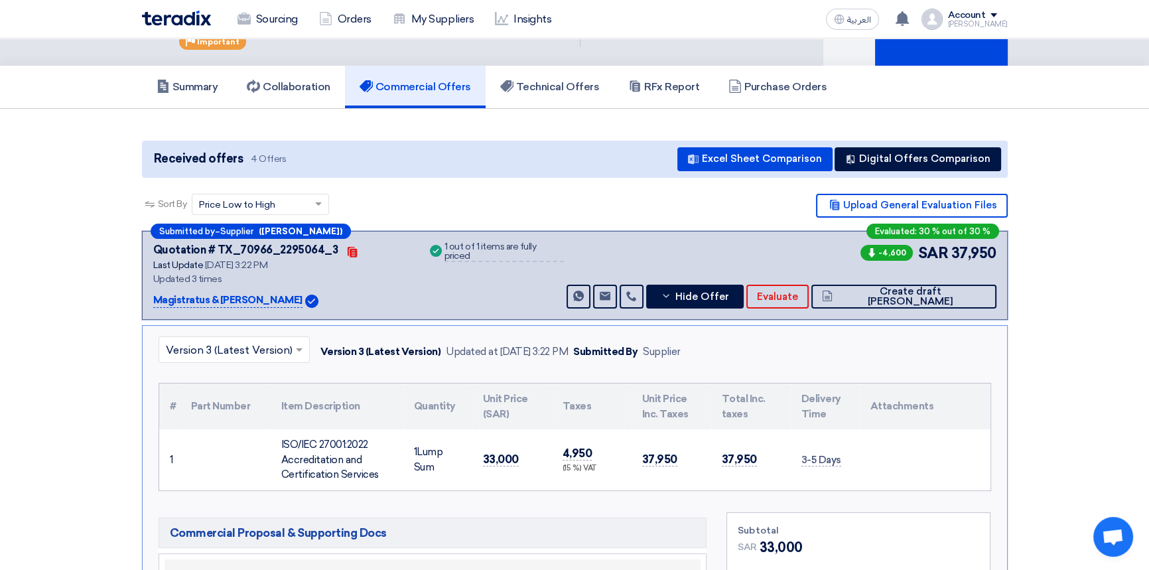
scroll to position [60, 0]
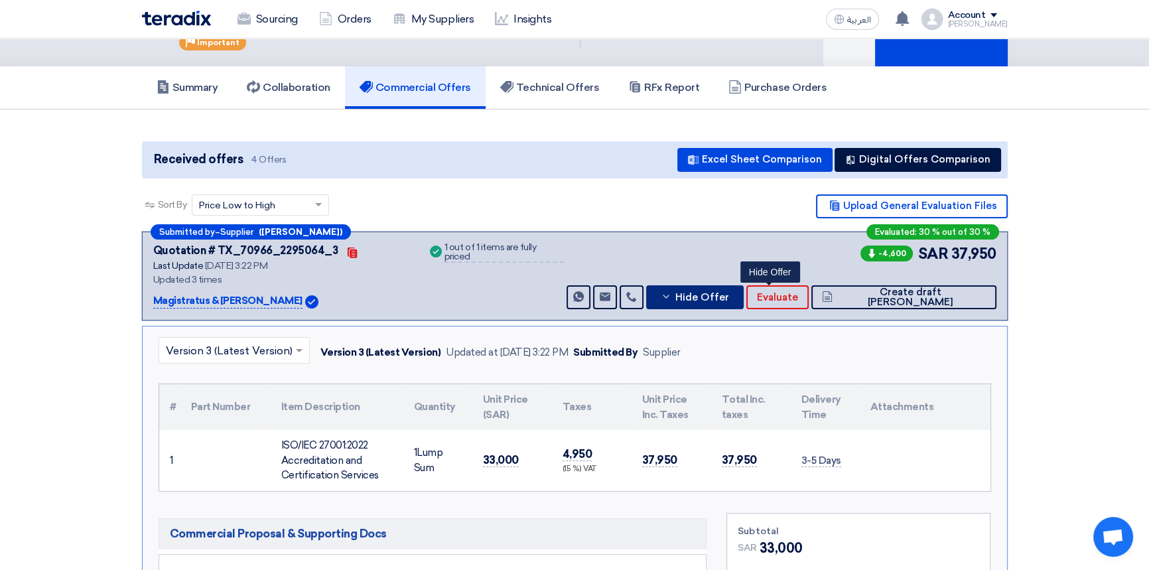
click at [745, 303] on button "Hide Offer" at bounding box center [695, 297] width 98 height 24
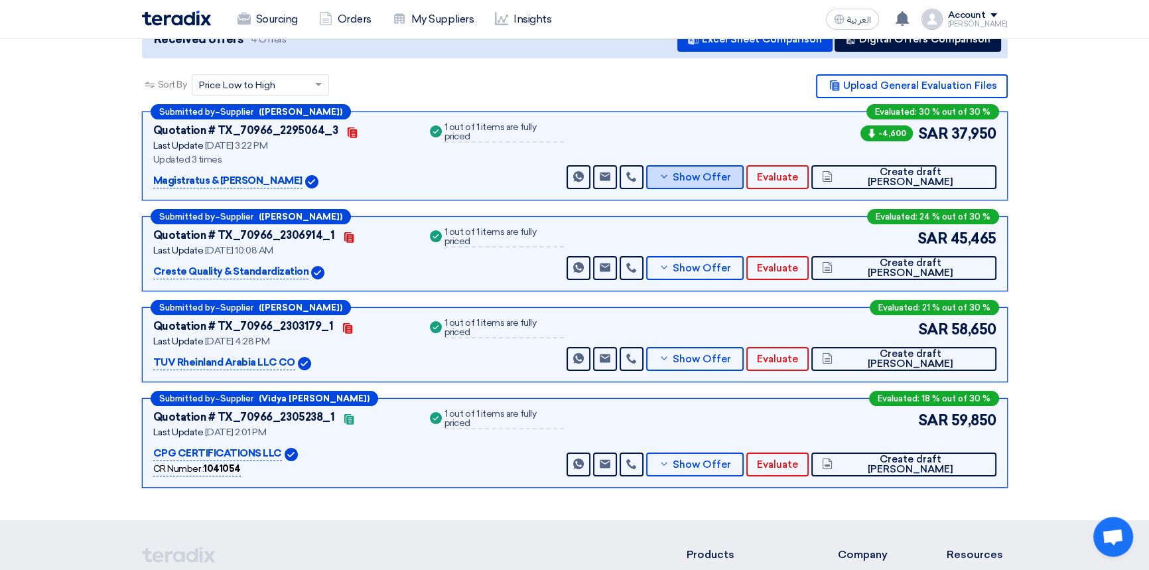
scroll to position [181, 0]
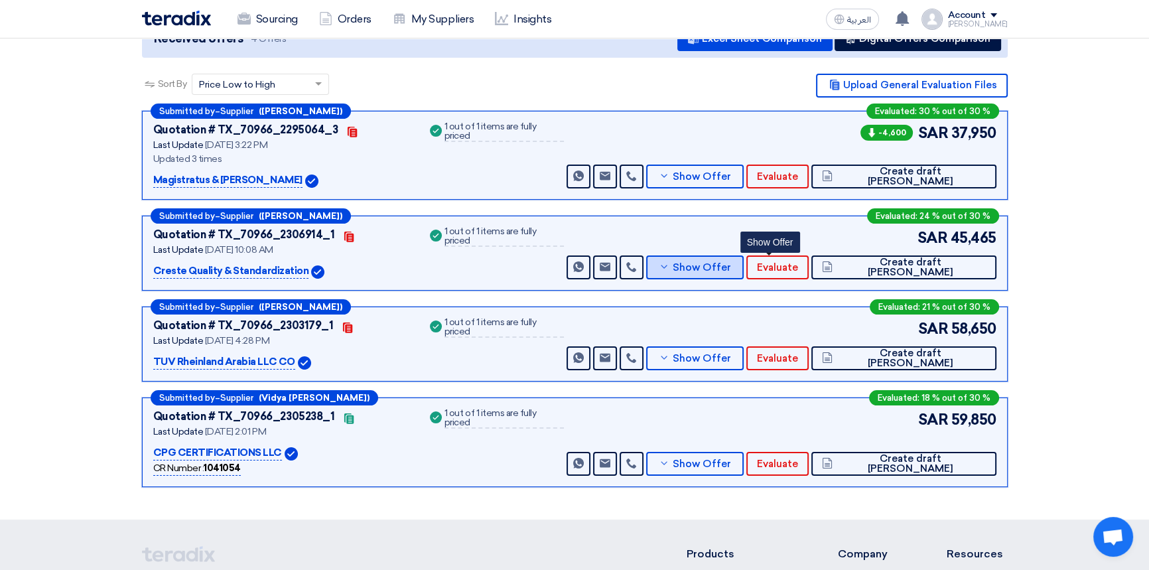
click at [731, 265] on span "Show Offer" at bounding box center [702, 268] width 58 height 10
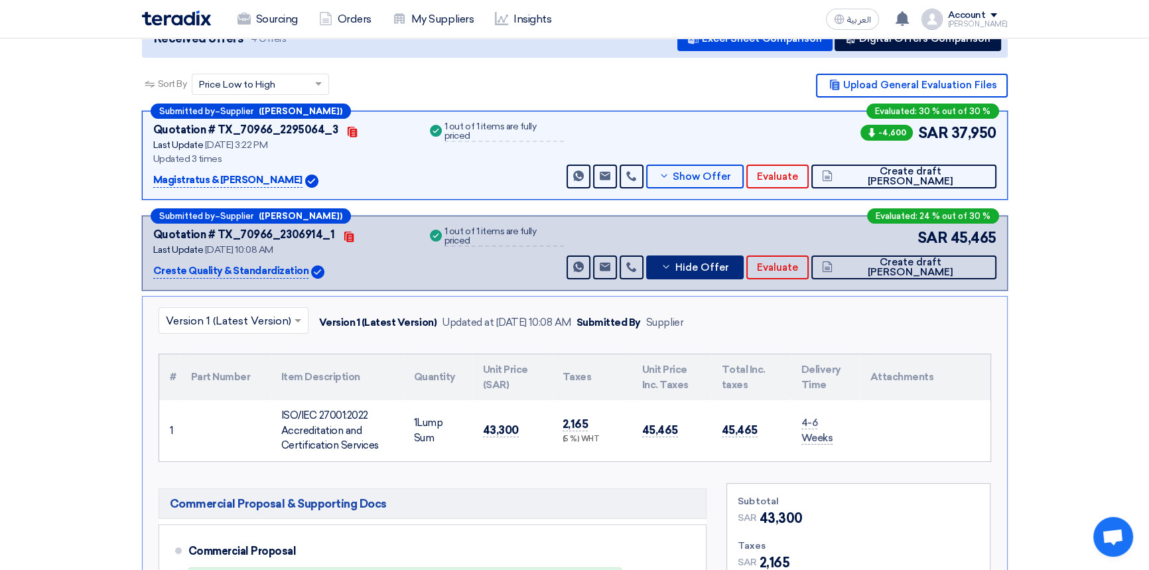
scroll to position [482, 0]
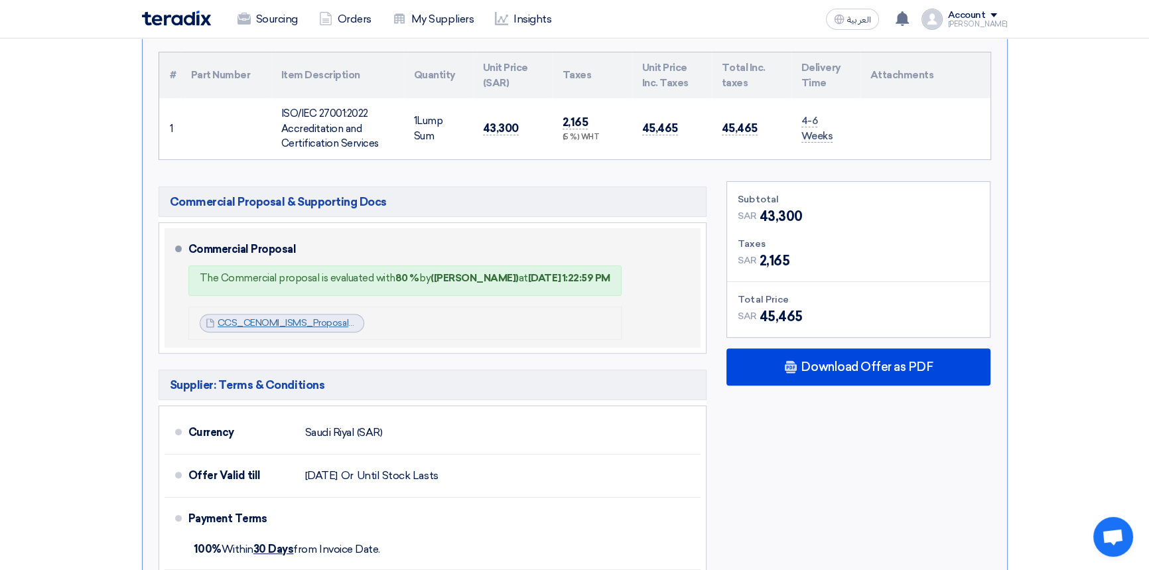
click at [313, 321] on link "CCS_CENOMI_ISMS_Proposal_1755155200465.pdf" at bounding box center [327, 322] width 219 height 11
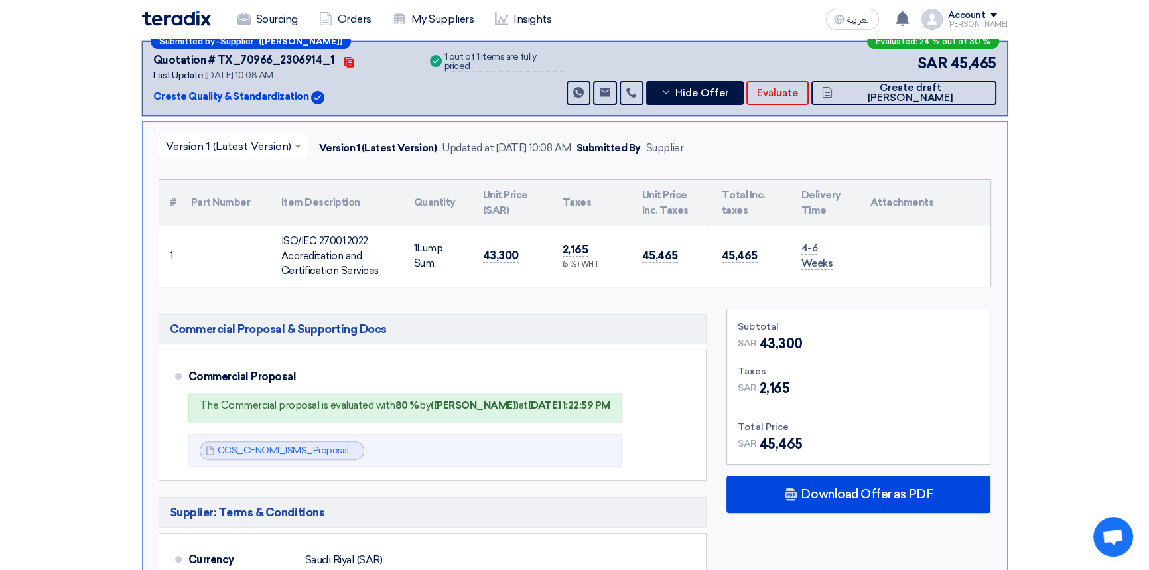
scroll to position [362, 0]
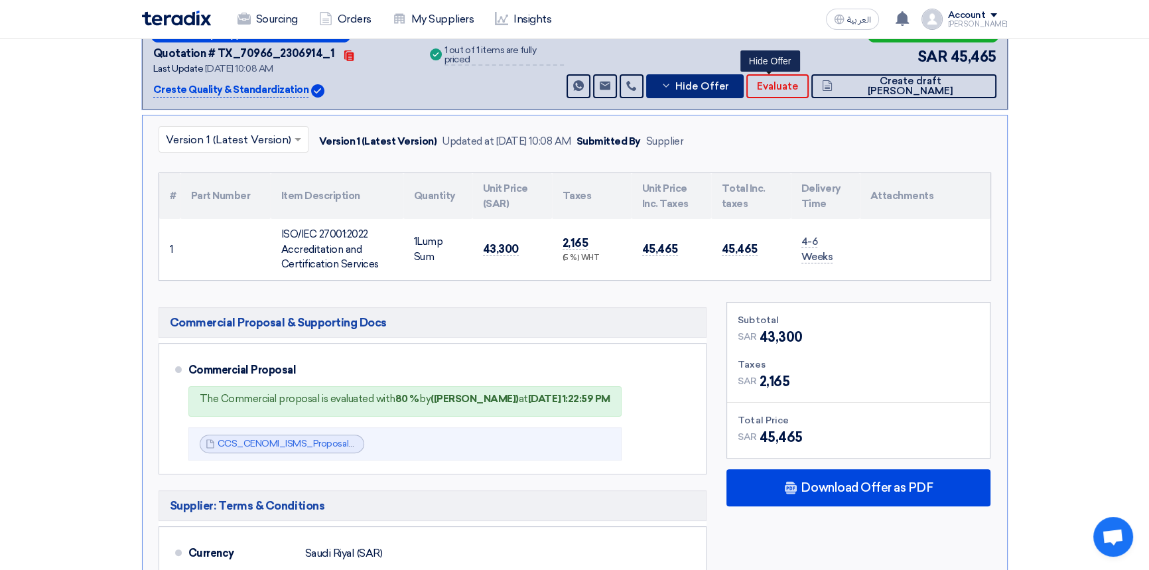
click at [729, 82] on span "Hide Offer" at bounding box center [702, 87] width 54 height 10
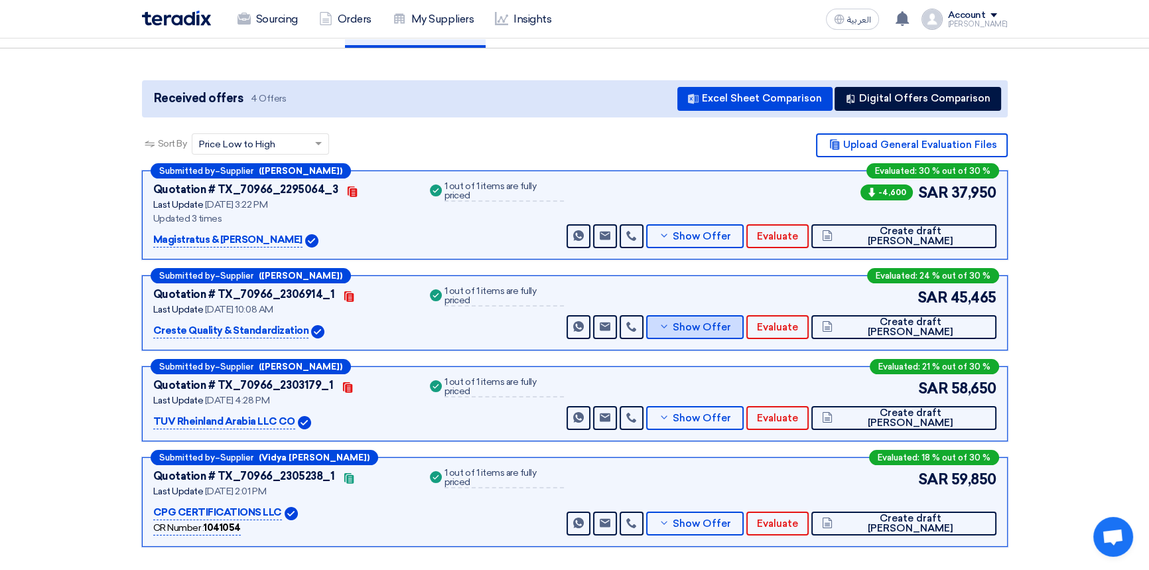
scroll to position [120, 0]
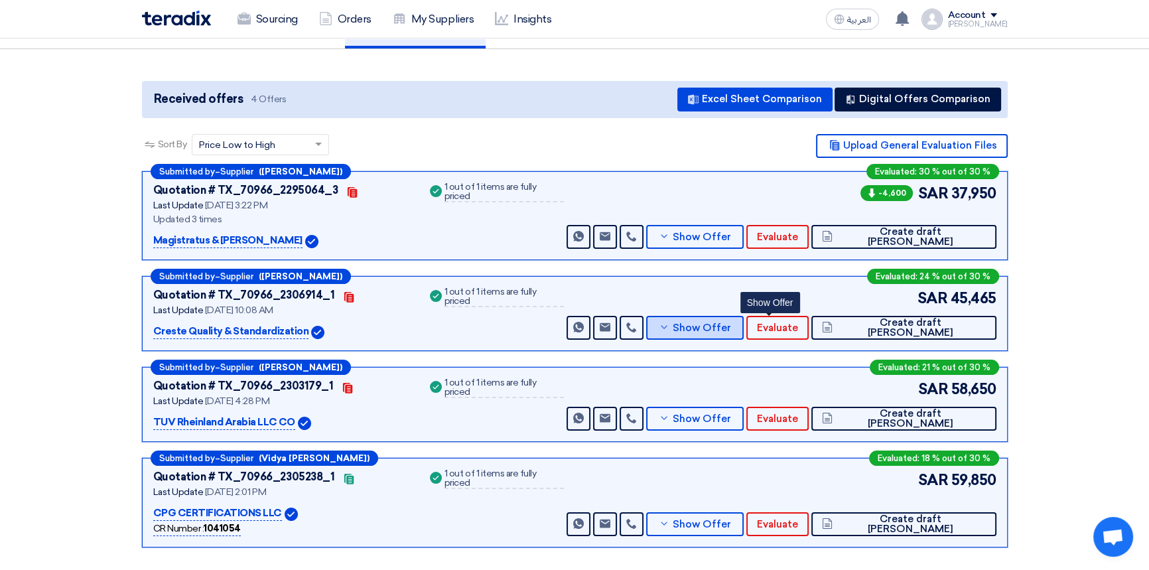
click at [731, 327] on span "Show Offer" at bounding box center [702, 328] width 58 height 10
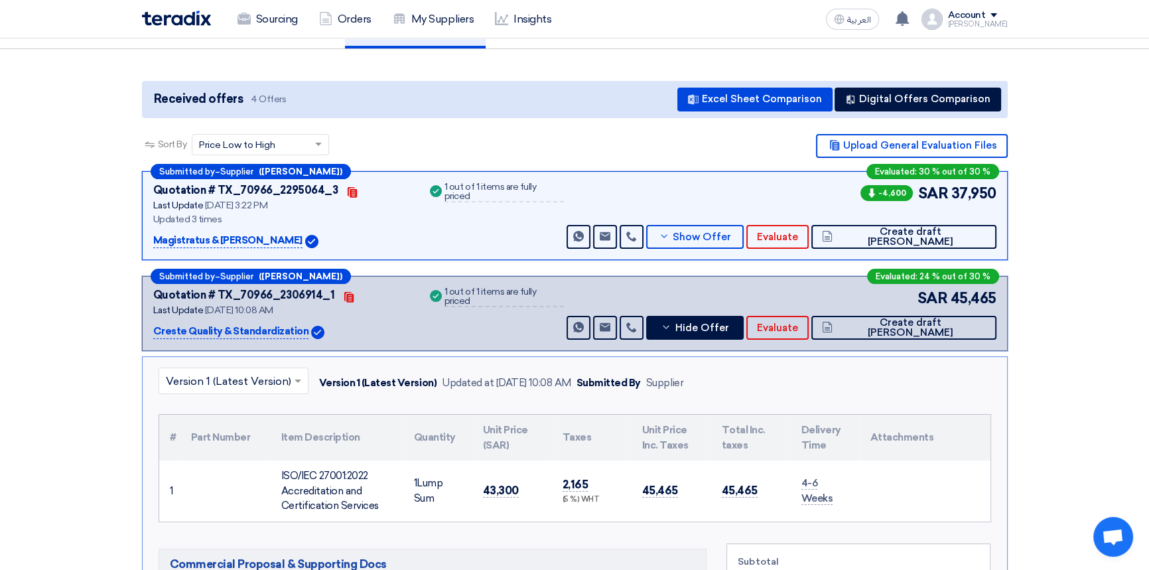
click at [236, 380] on input "text" at bounding box center [227, 382] width 122 height 22
click at [237, 380] on input "text" at bounding box center [227, 382] width 122 height 22
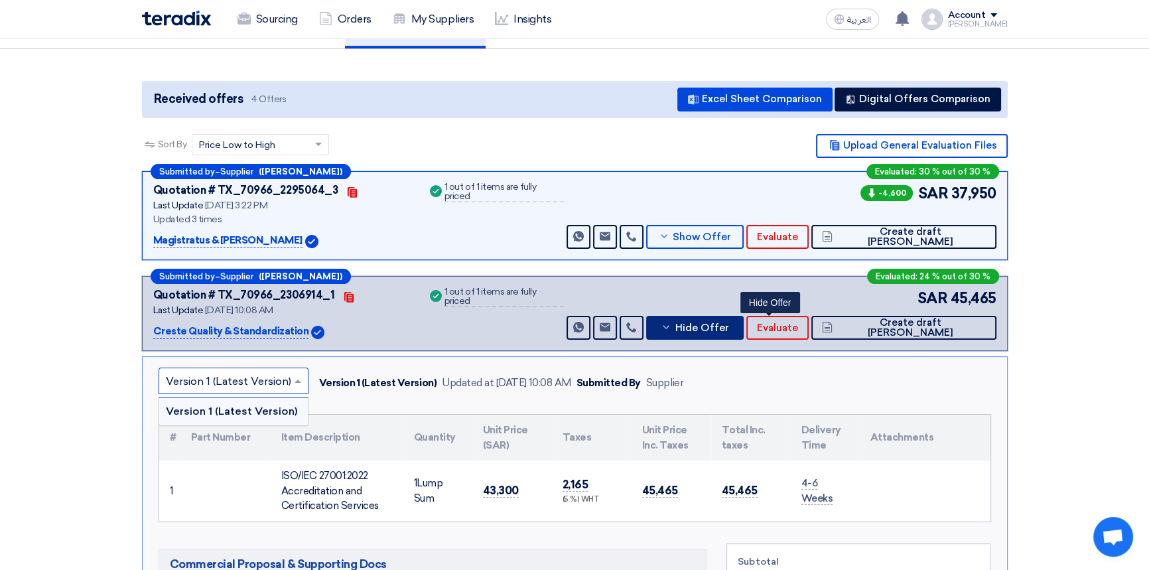
click at [729, 323] on span "Hide Offer" at bounding box center [702, 328] width 54 height 10
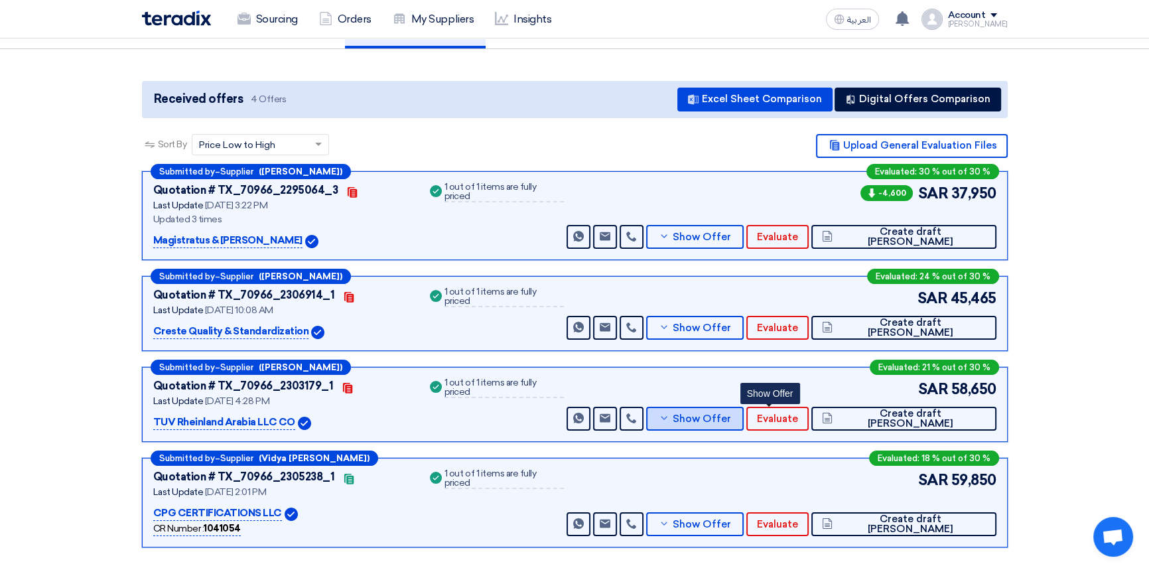
click at [745, 423] on button "Show Offer" at bounding box center [695, 419] width 98 height 24
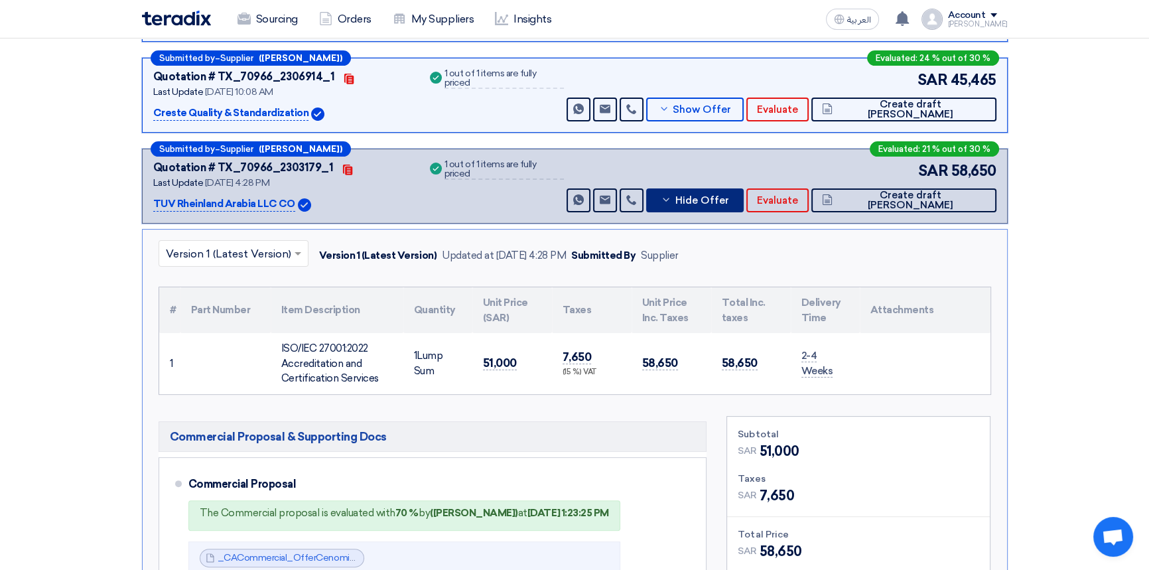
scroll to position [362, 0]
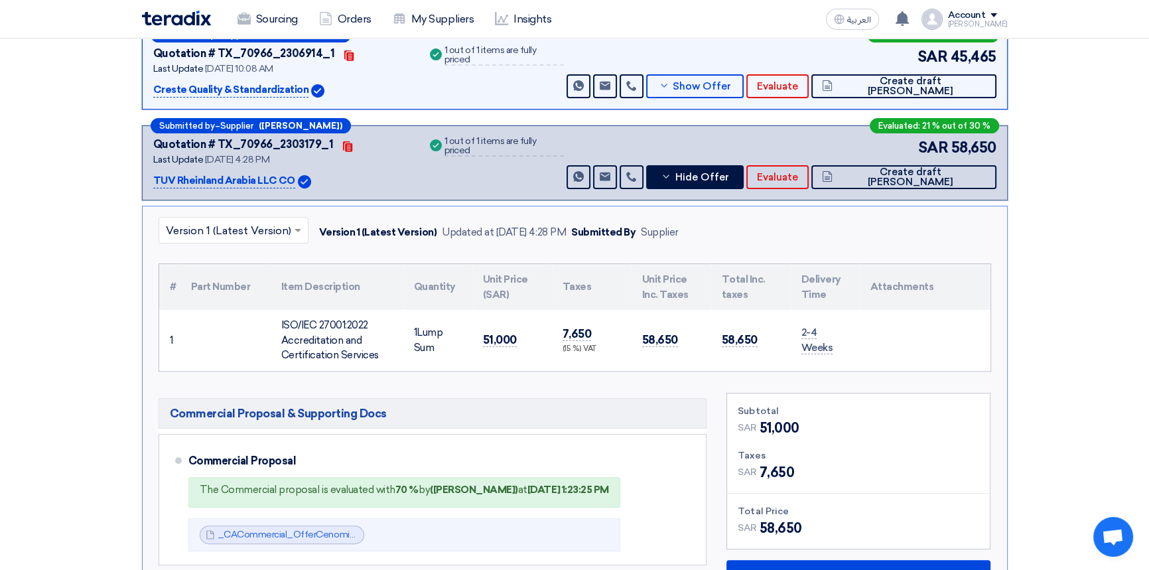
click at [248, 234] on input "text" at bounding box center [227, 231] width 122 height 22
click at [232, 228] on input "text" at bounding box center [227, 231] width 122 height 22
click at [459, 410] on h5 "Commercial Proposal & Supporting Docs" at bounding box center [433, 413] width 549 height 31
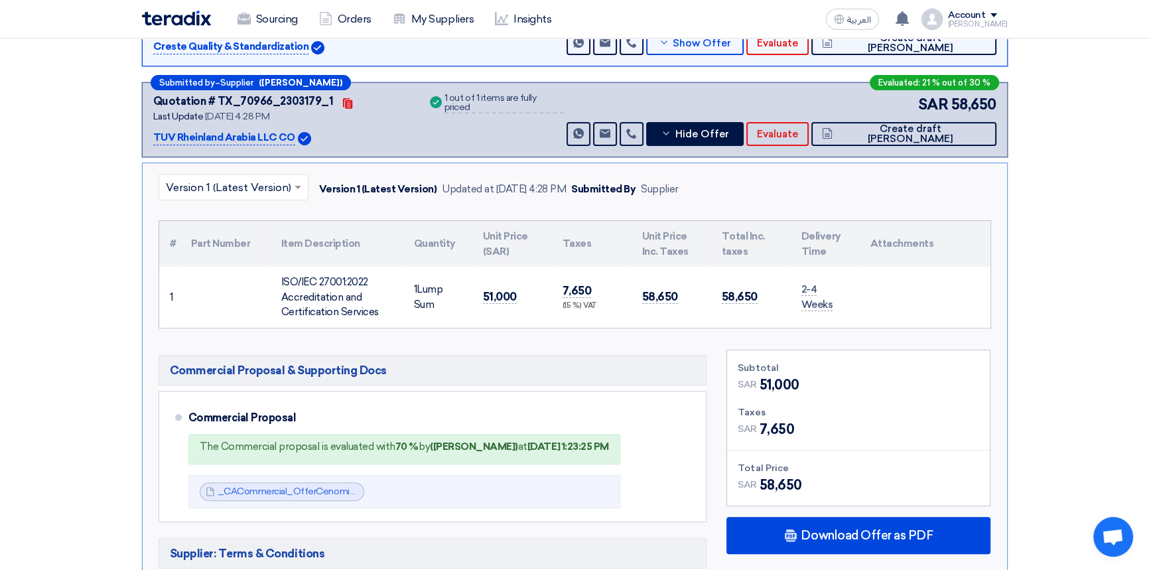
scroll to position [543, 0]
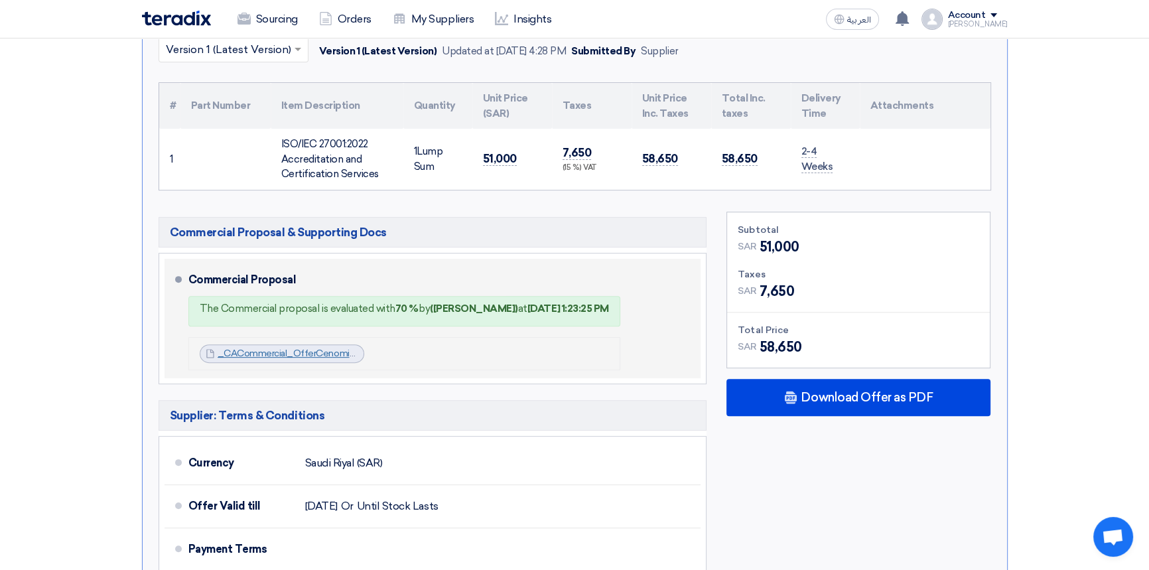
click at [302, 350] on link "_CACommercial_OfferCenomi_Centers_ISMSSingle_SiteRev__1755004461425.pdf" at bounding box center [398, 353] width 360 height 11
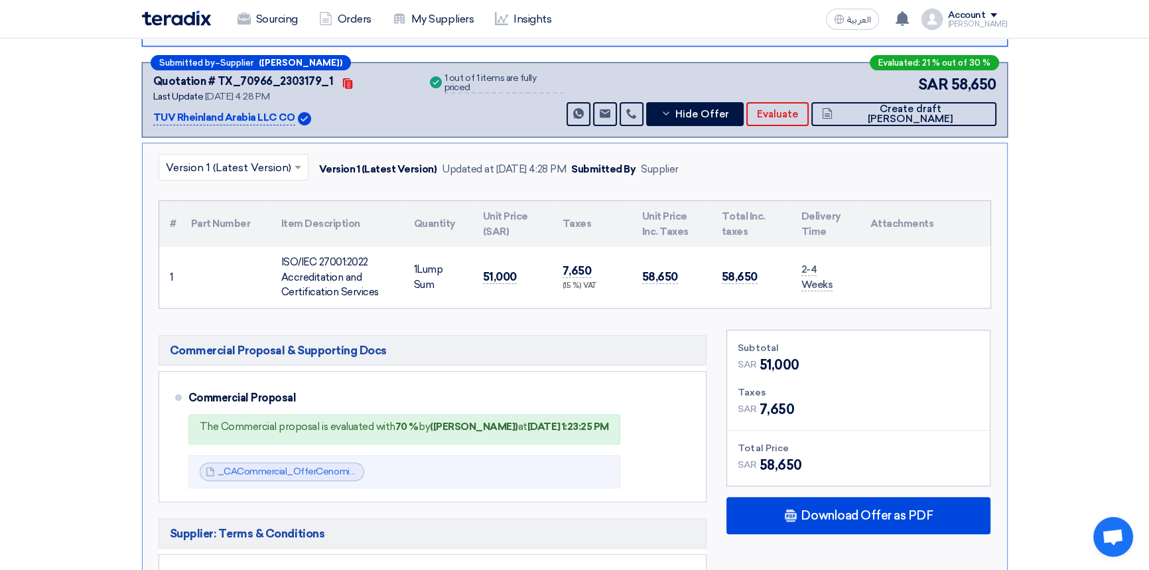
scroll to position [422, 0]
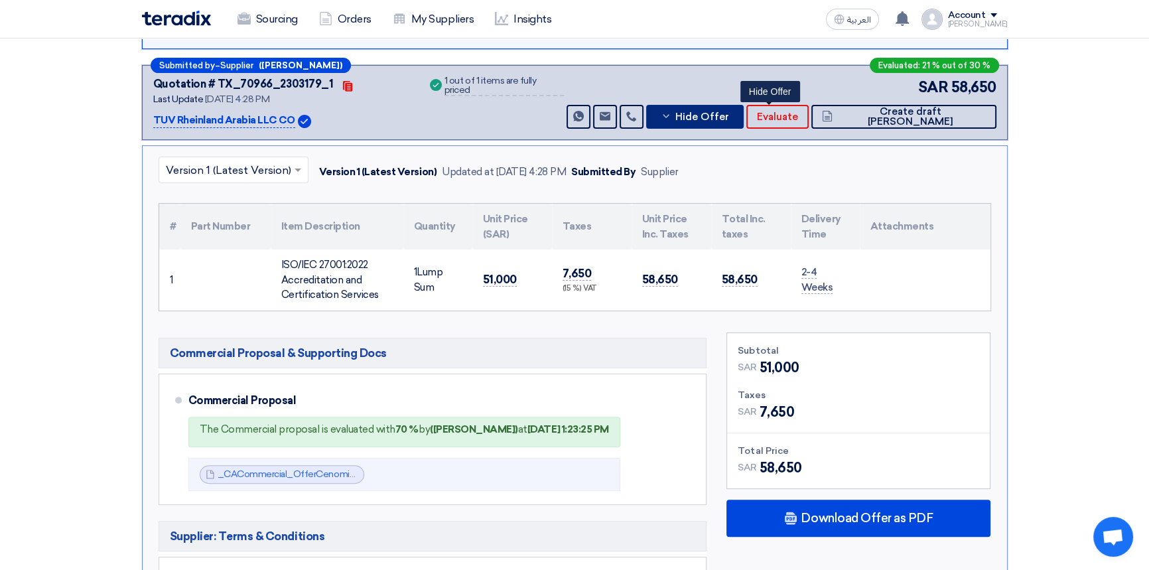
click at [745, 123] on button "Hide Offer" at bounding box center [695, 117] width 98 height 24
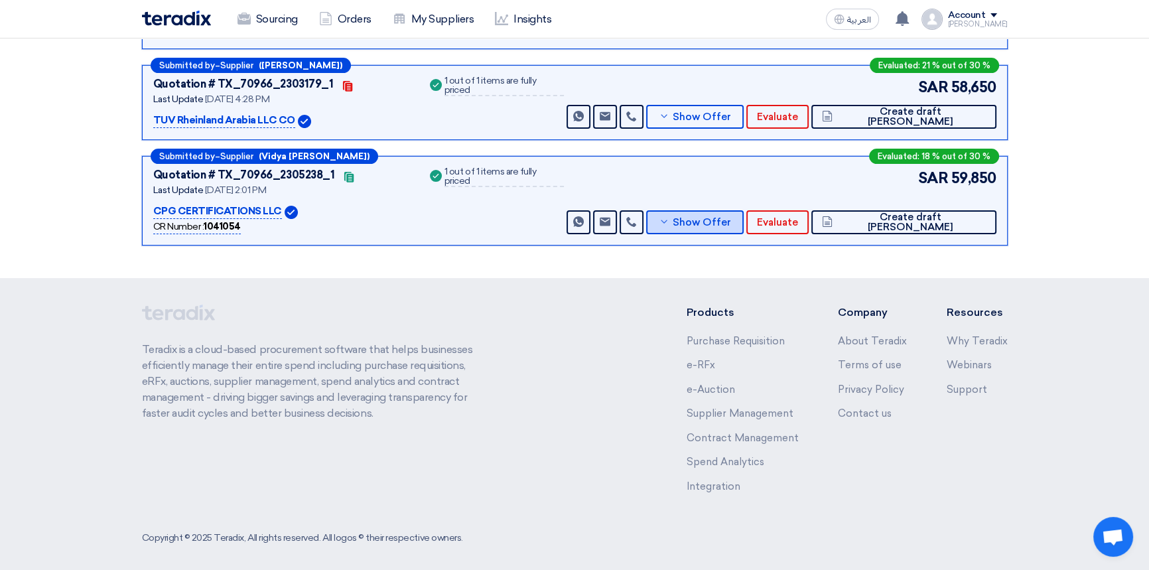
click at [731, 220] on span "Show Offer" at bounding box center [702, 223] width 58 height 10
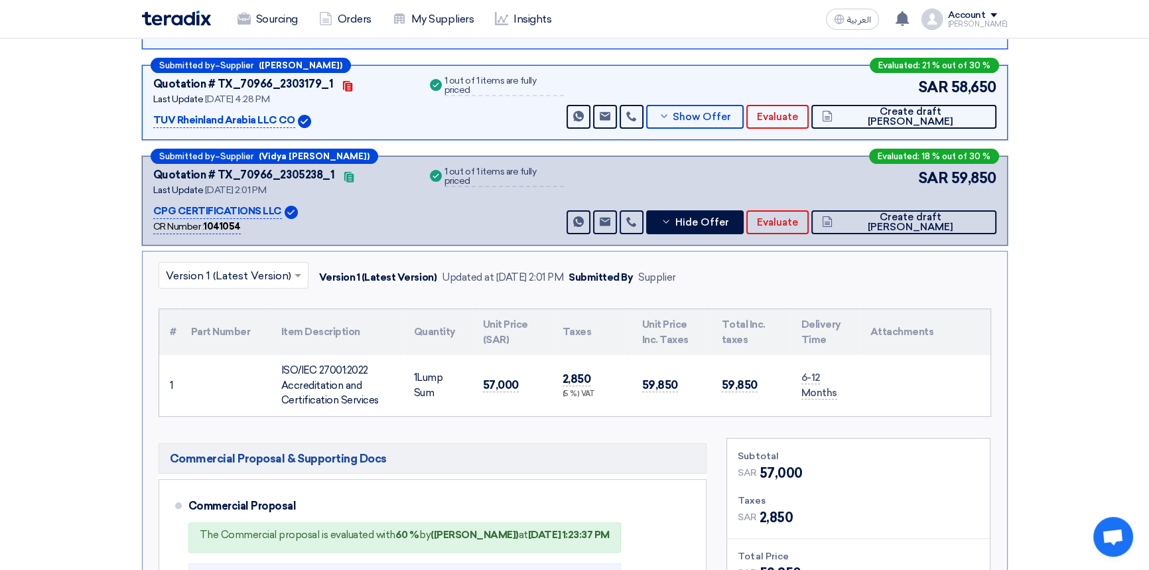
click at [246, 278] on input "text" at bounding box center [227, 276] width 122 height 22
click at [246, 269] on input "text" at bounding box center [227, 276] width 122 height 22
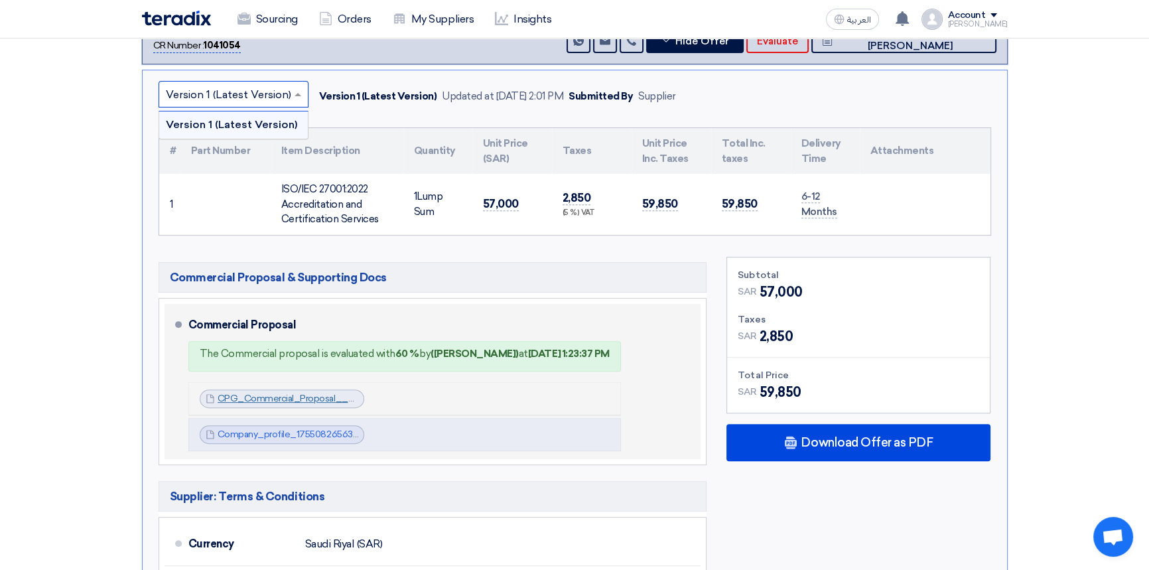
click at [299, 399] on link "CPG_Commercial_Proposal__Cenomi_ISMS__RFP___Rev__1755082350663.pdf" at bounding box center [393, 398] width 351 height 11
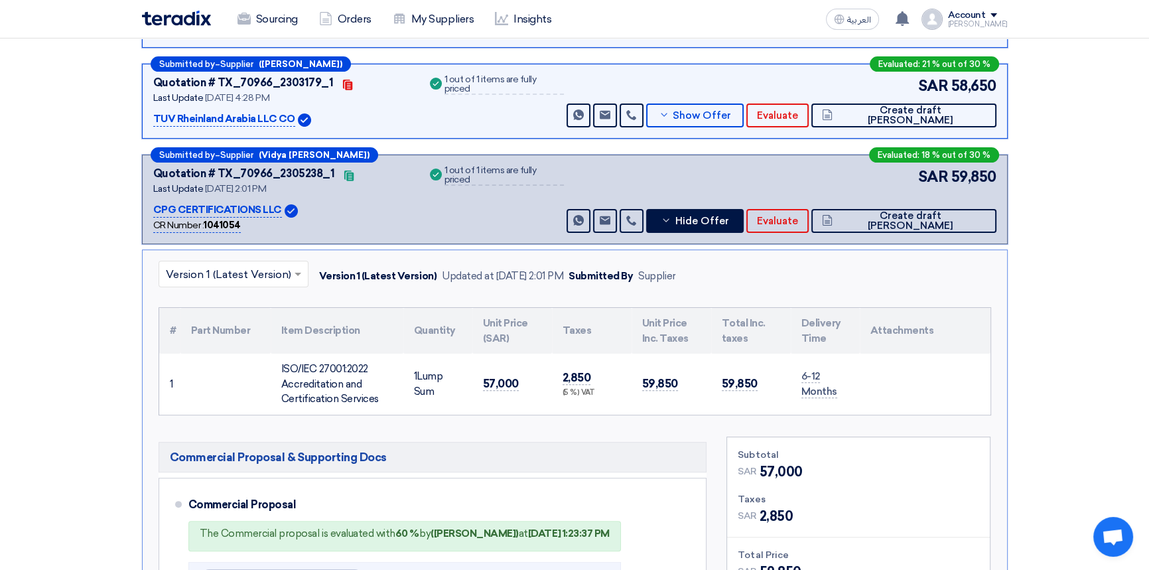
scroll to position [422, 0]
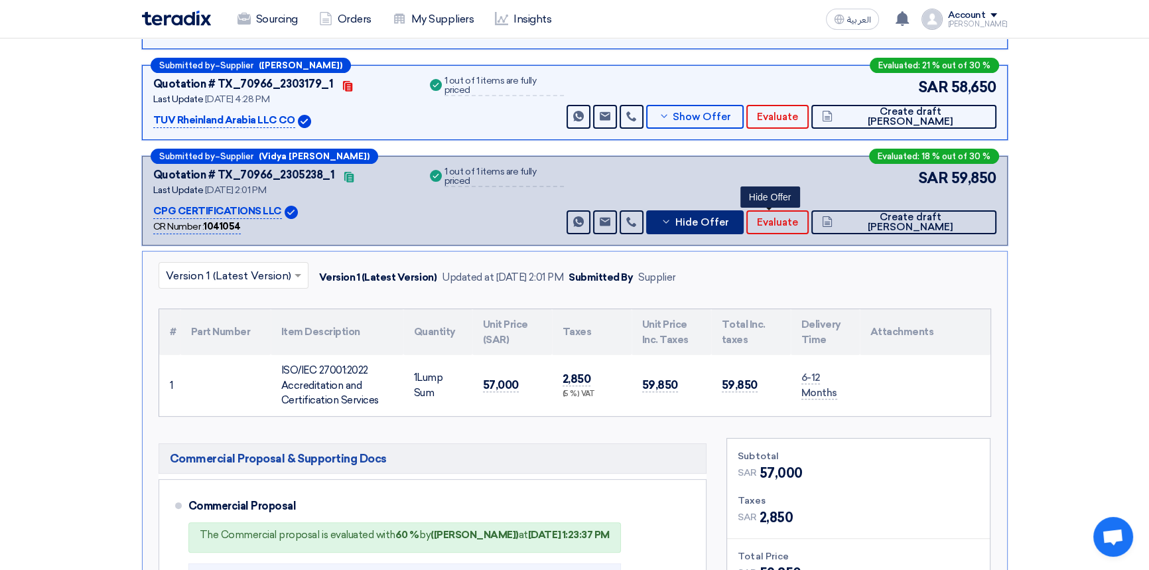
click at [729, 222] on span "Hide Offer" at bounding box center [702, 223] width 54 height 10
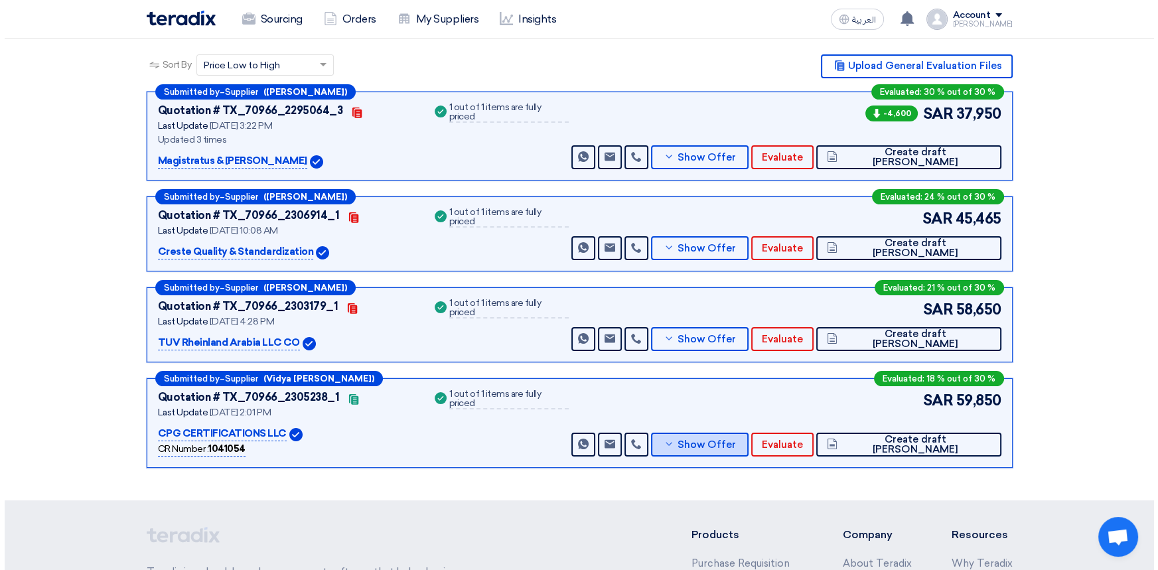
scroll to position [0, 0]
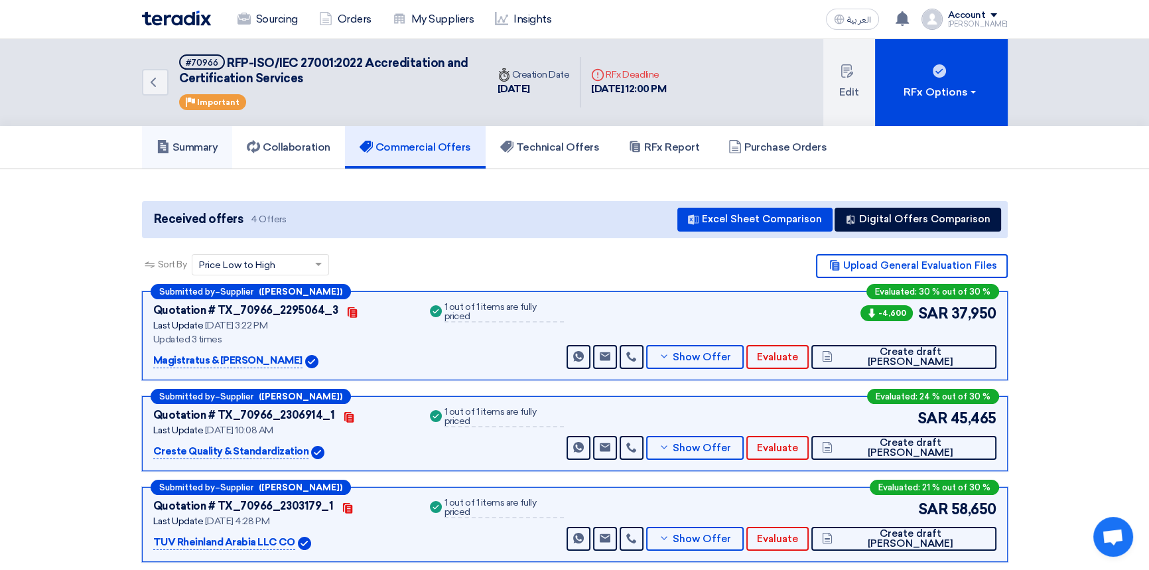
click at [189, 151] on h5 "Summary" at bounding box center [188, 147] width 62 height 13
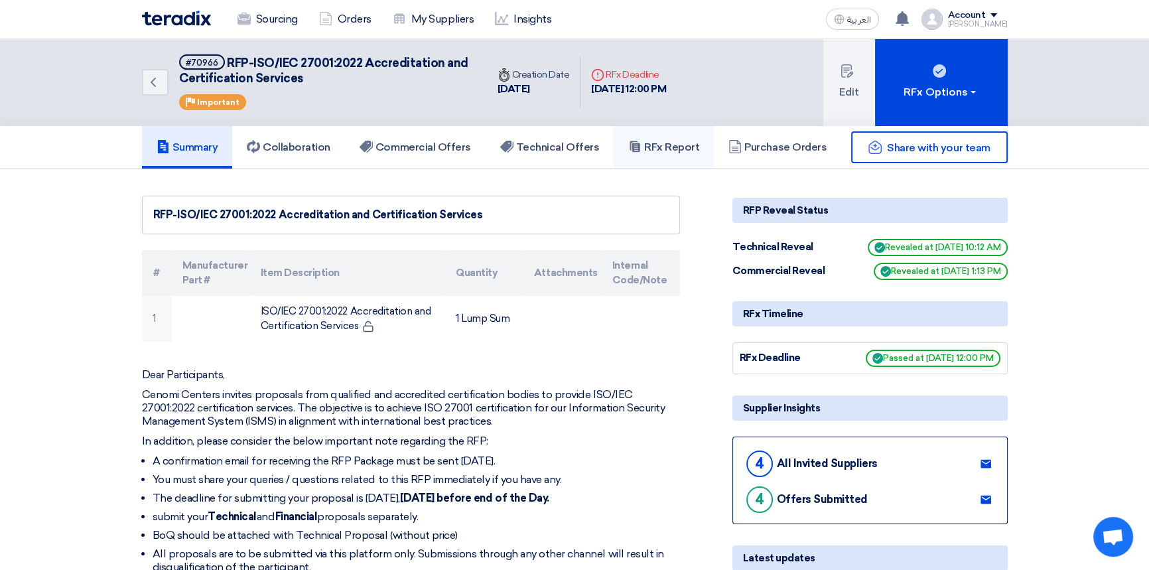
click at [680, 143] on h5 "RFx Report" at bounding box center [663, 147] width 71 height 13
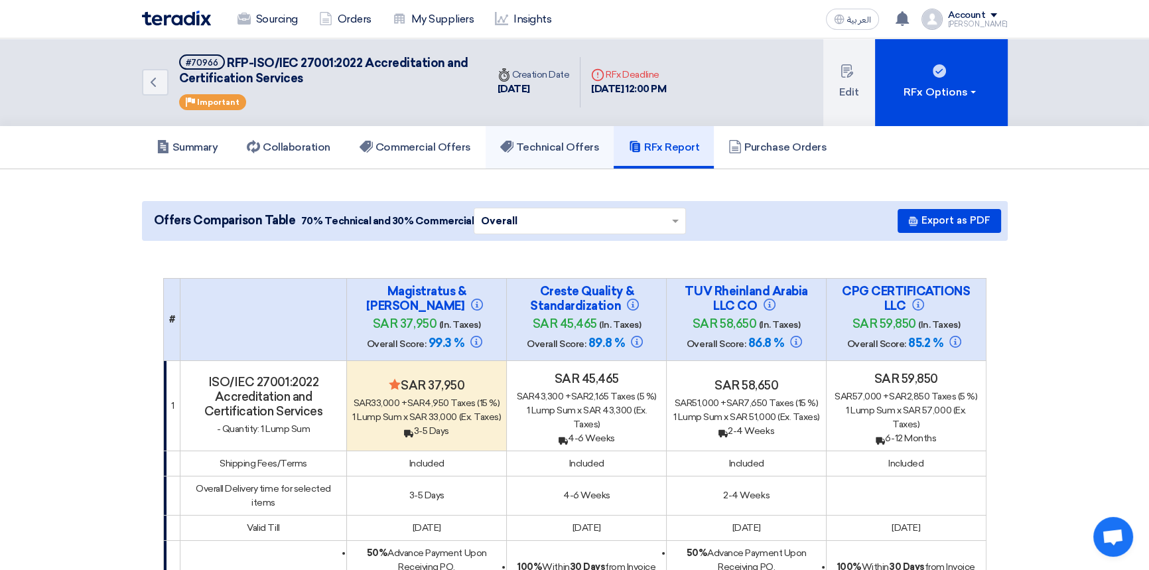
click at [536, 145] on h5 "Technical Offers" at bounding box center [549, 147] width 99 height 13
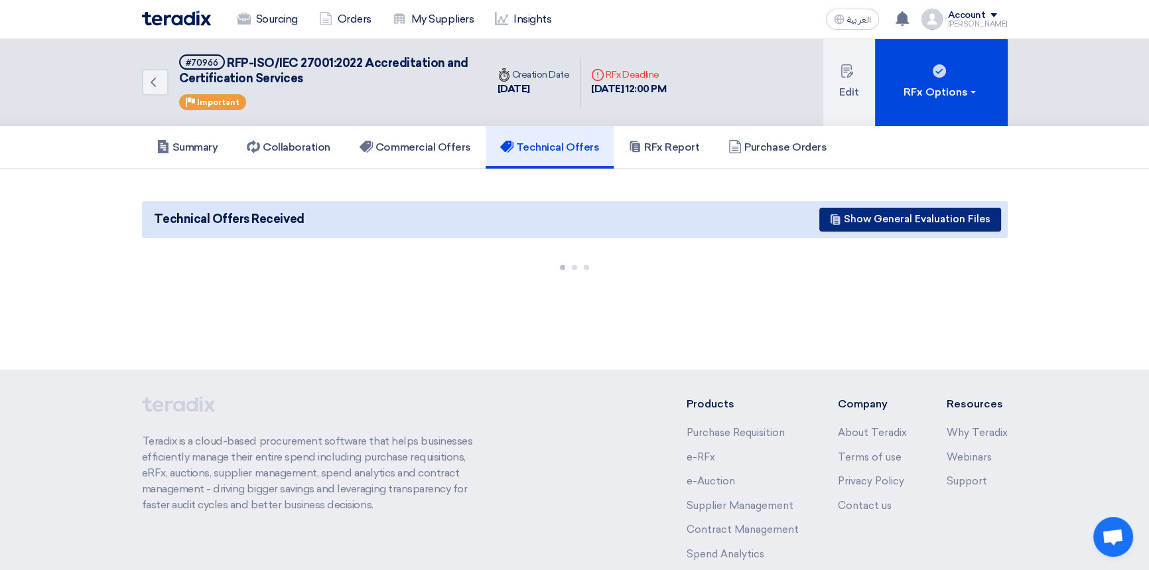
click at [894, 222] on button "Show General Evaluation Files" at bounding box center [911, 220] width 182 height 24
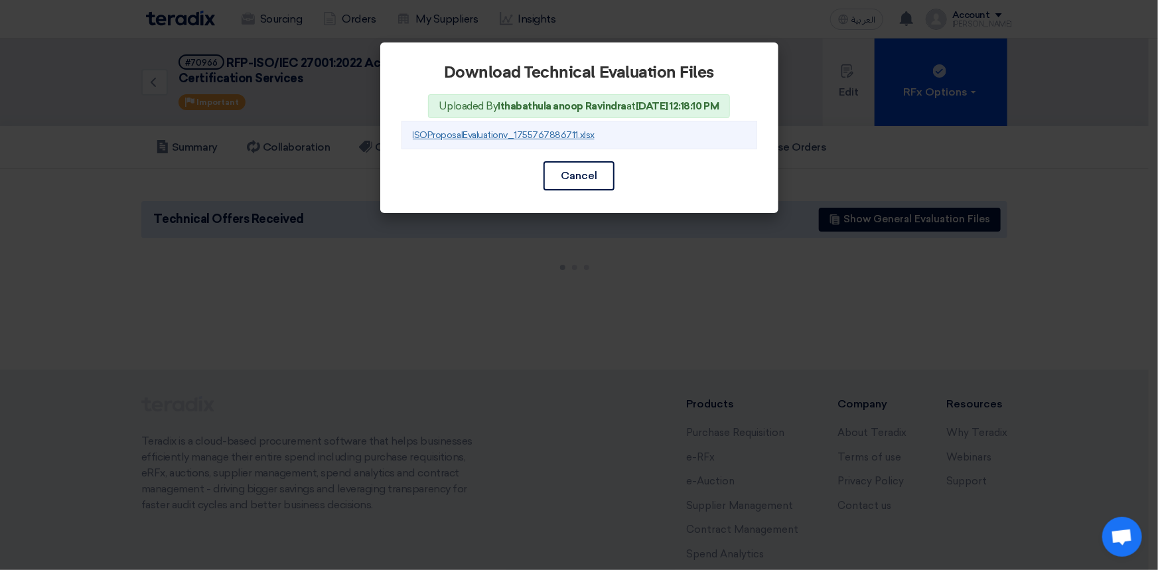
click at [461, 133] on link "ISOProposalEvaluationv_1755767886711.xlsx" at bounding box center [504, 134] width 182 height 11
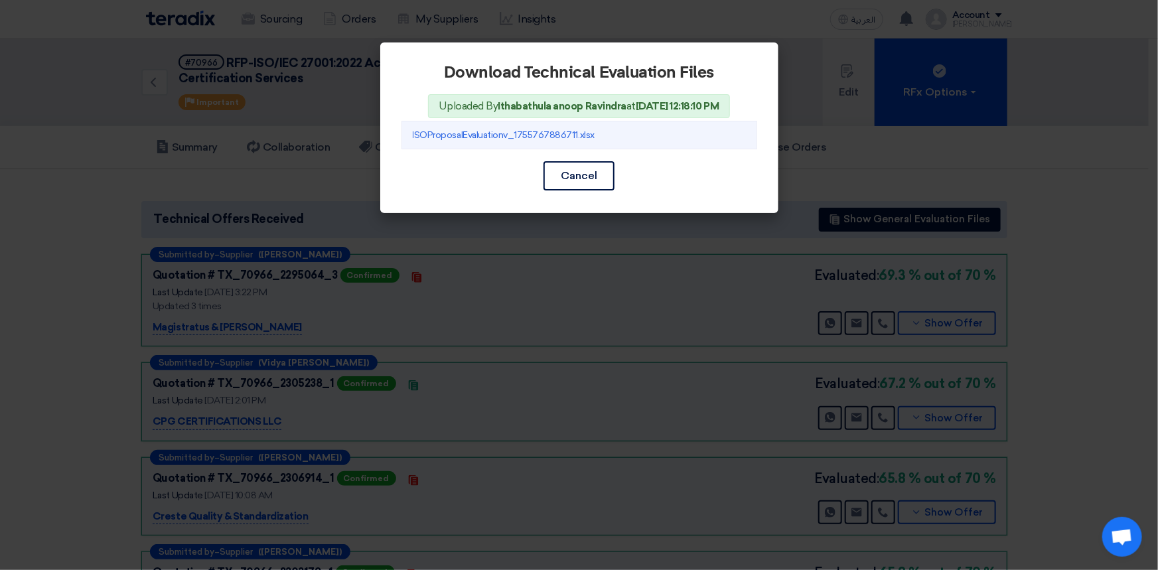
drag, startPoint x: 592, startPoint y: 183, endPoint x: 627, endPoint y: 214, distance: 47.0
click at [592, 183] on button "Cancel" at bounding box center [579, 175] width 71 height 29
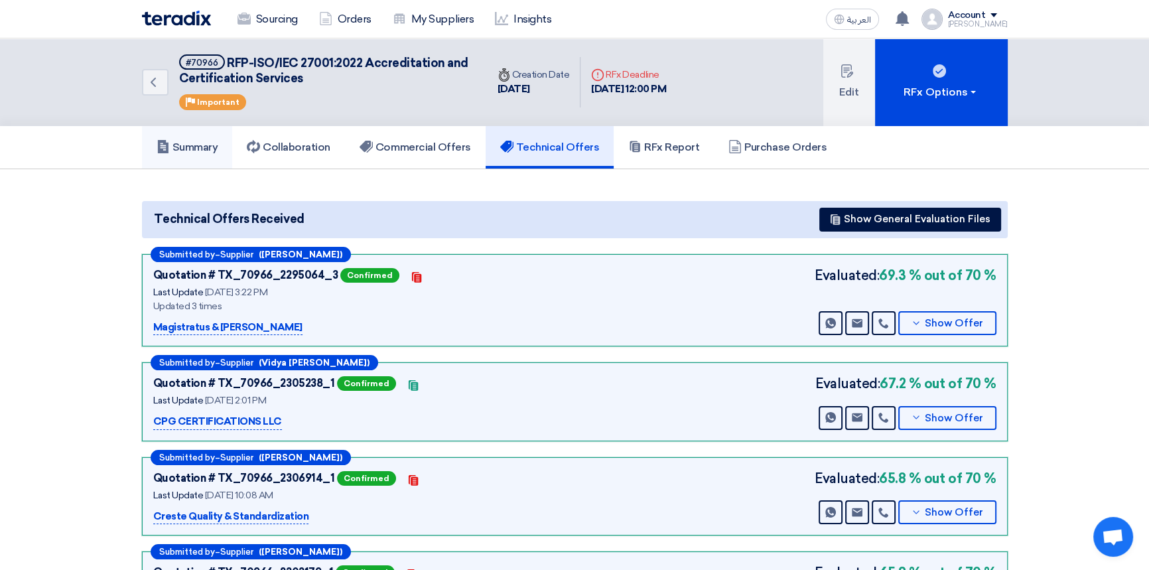
drag, startPoint x: 206, startPoint y: 152, endPoint x: 226, endPoint y: 160, distance: 20.8
click at [206, 152] on h5 "Summary" at bounding box center [188, 147] width 62 height 13
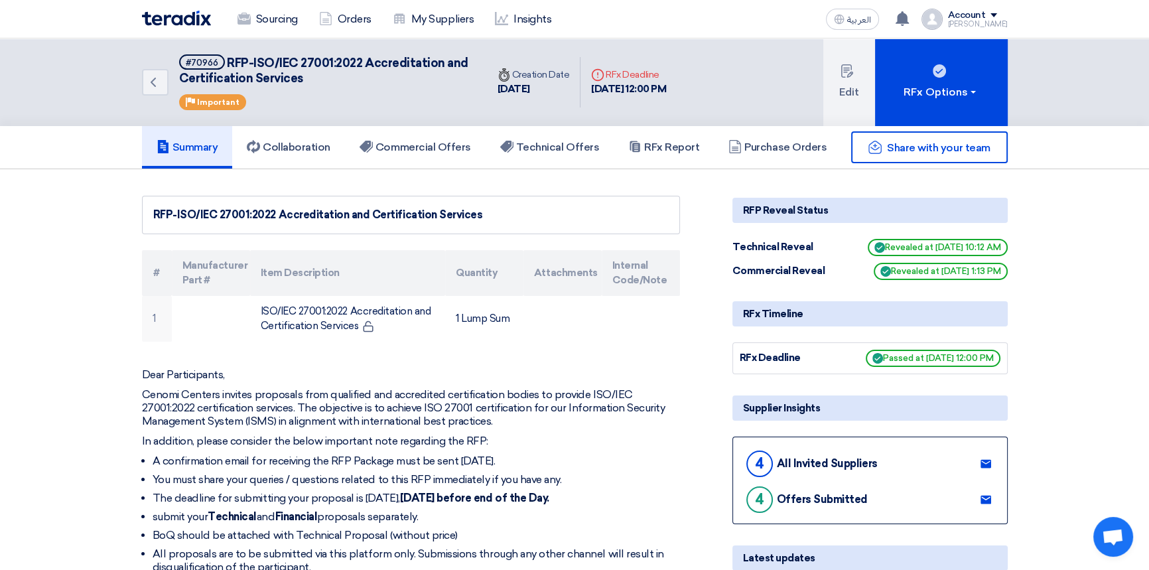
drag, startPoint x: 1108, startPoint y: 257, endPoint x: 1101, endPoint y: 138, distance: 119.7
click at [986, 15] on div "Account" at bounding box center [967, 15] width 38 height 11
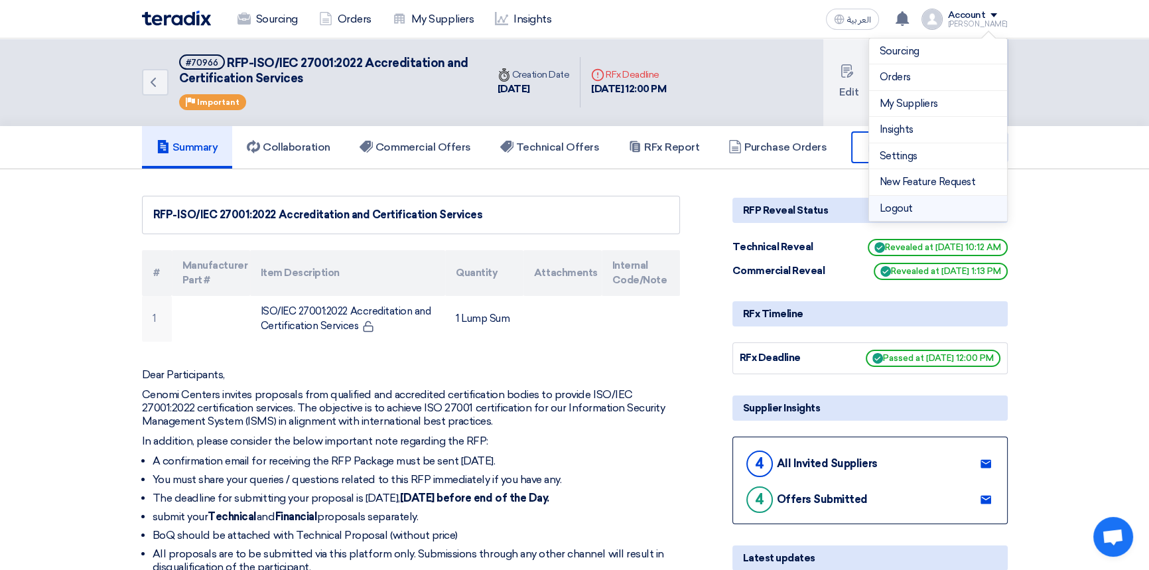
click at [903, 208] on li "Logout" at bounding box center [938, 209] width 138 height 26
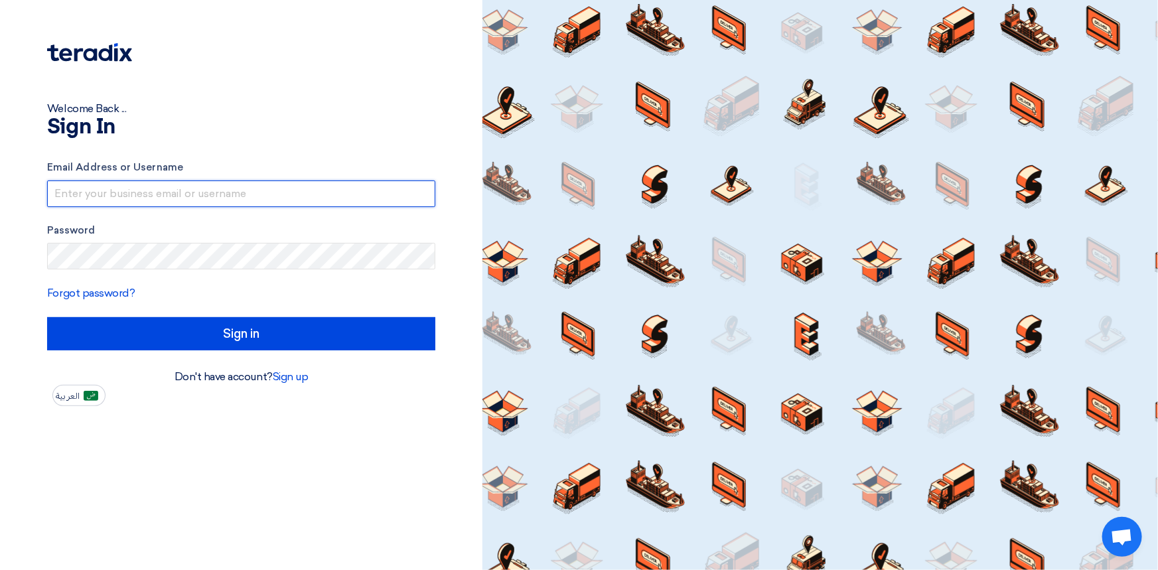
type input "[PERSON_NAME][EMAIL_ADDRESS][PERSON_NAME][DOMAIN_NAME]"
